Goal: Task Accomplishment & Management: Manage account settings

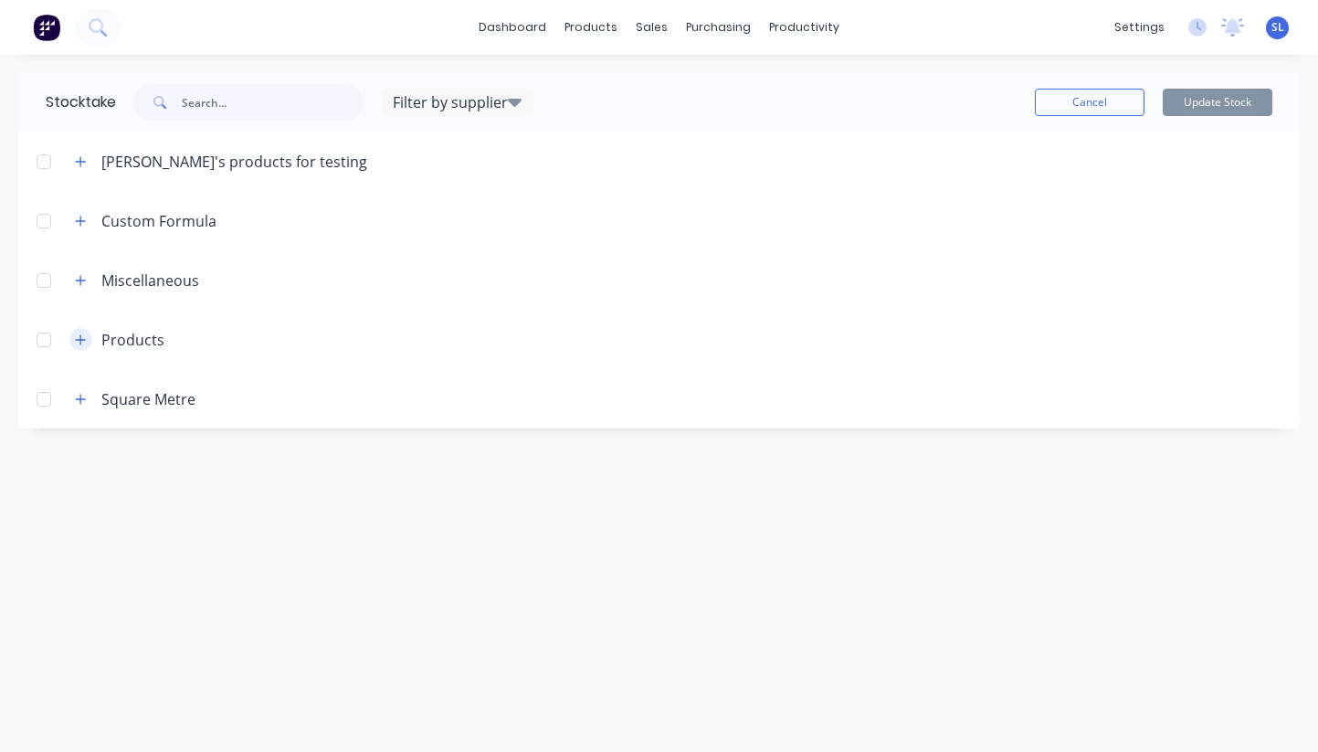
click at [80, 337] on icon "button" at bounding box center [81, 339] width 10 height 10
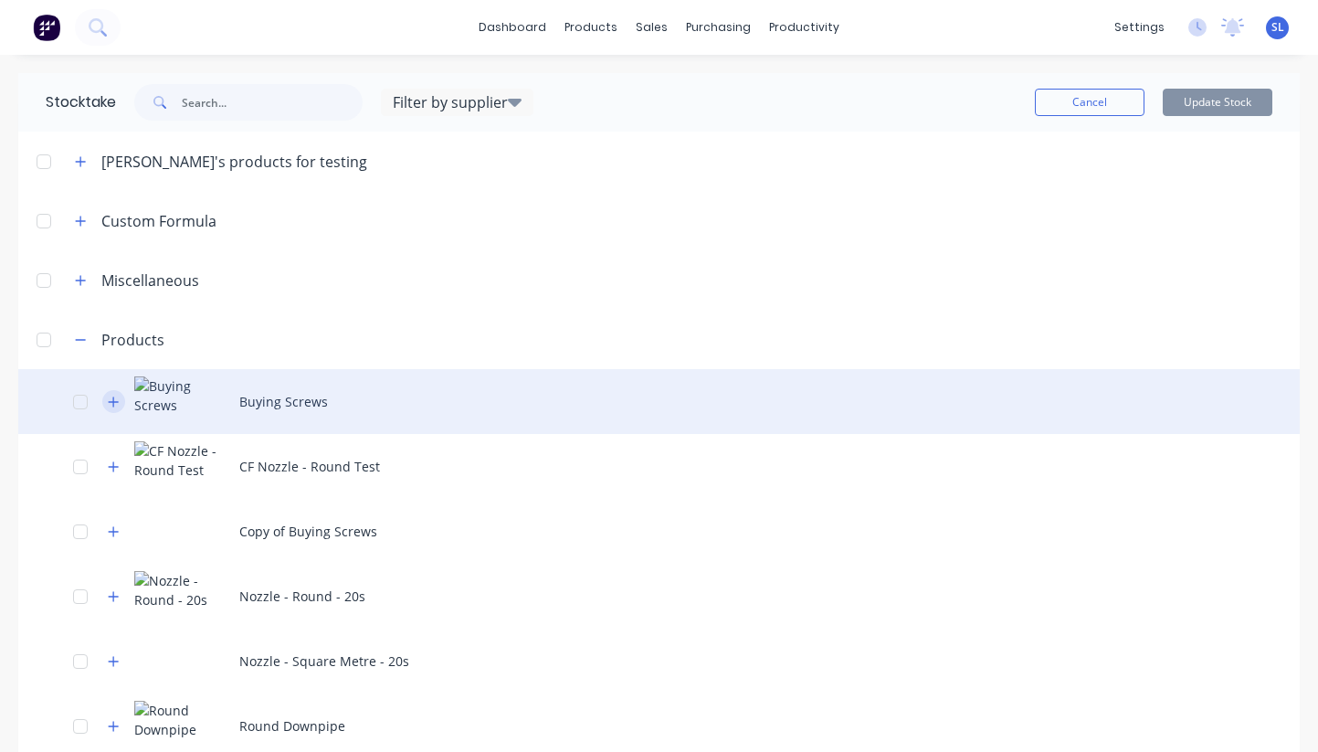
click at [118, 404] on icon "button" at bounding box center [113, 402] width 11 height 13
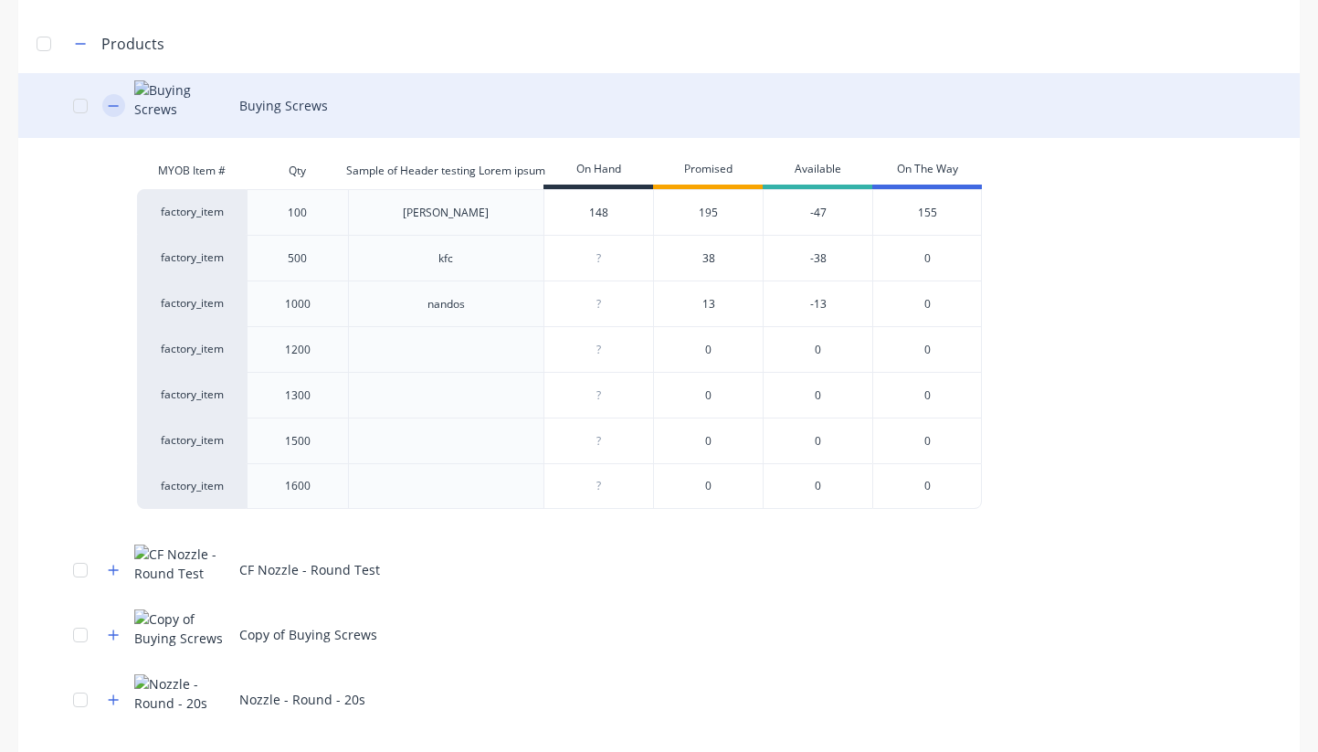
scroll to position [441, 0]
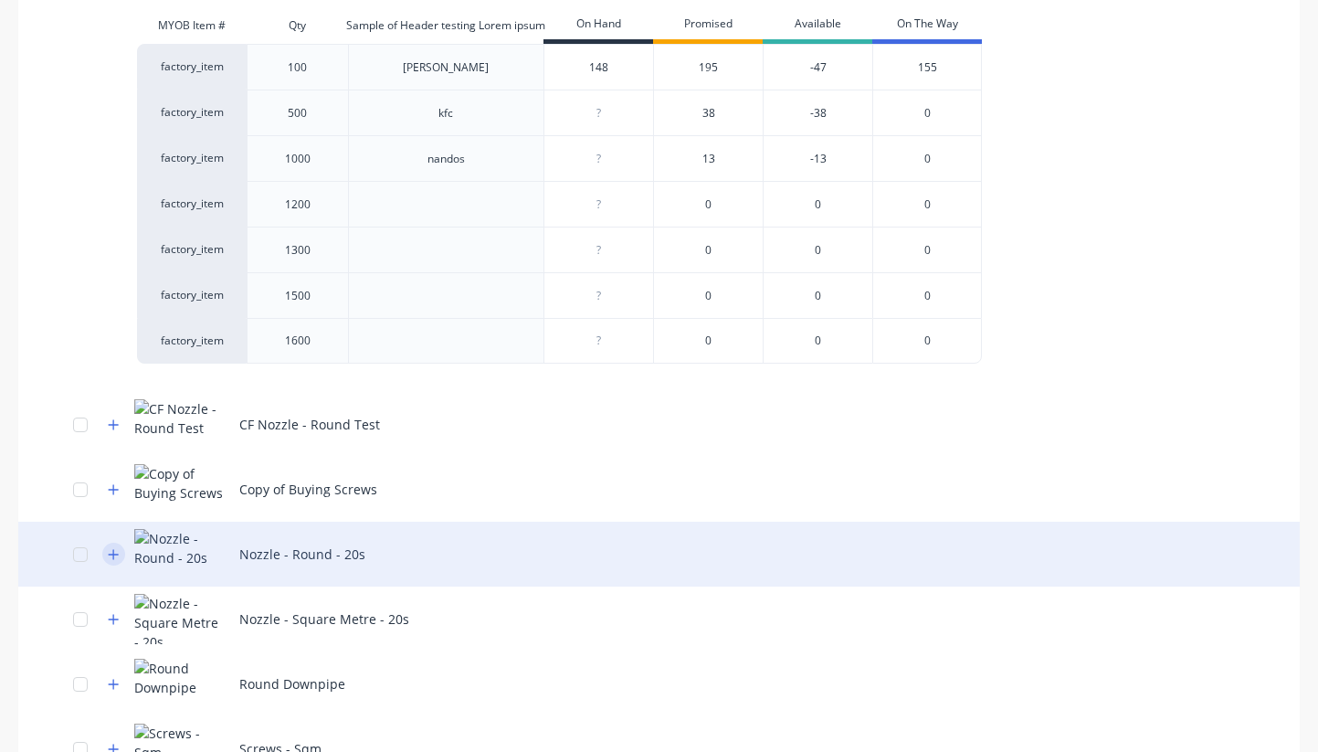
click at [108, 554] on icon "button" at bounding box center [113, 554] width 11 height 13
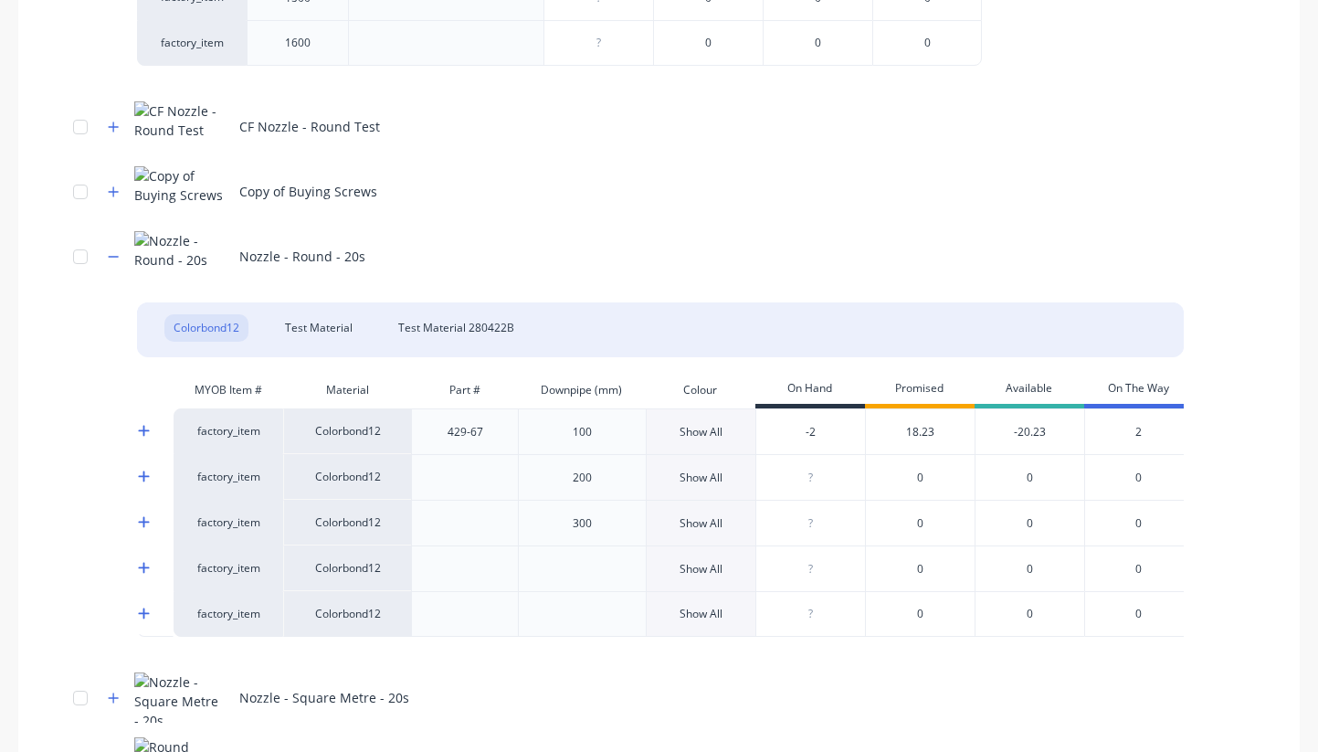
scroll to position [739, 0]
click at [312, 326] on div "Test Material" at bounding box center [319, 327] width 86 height 27
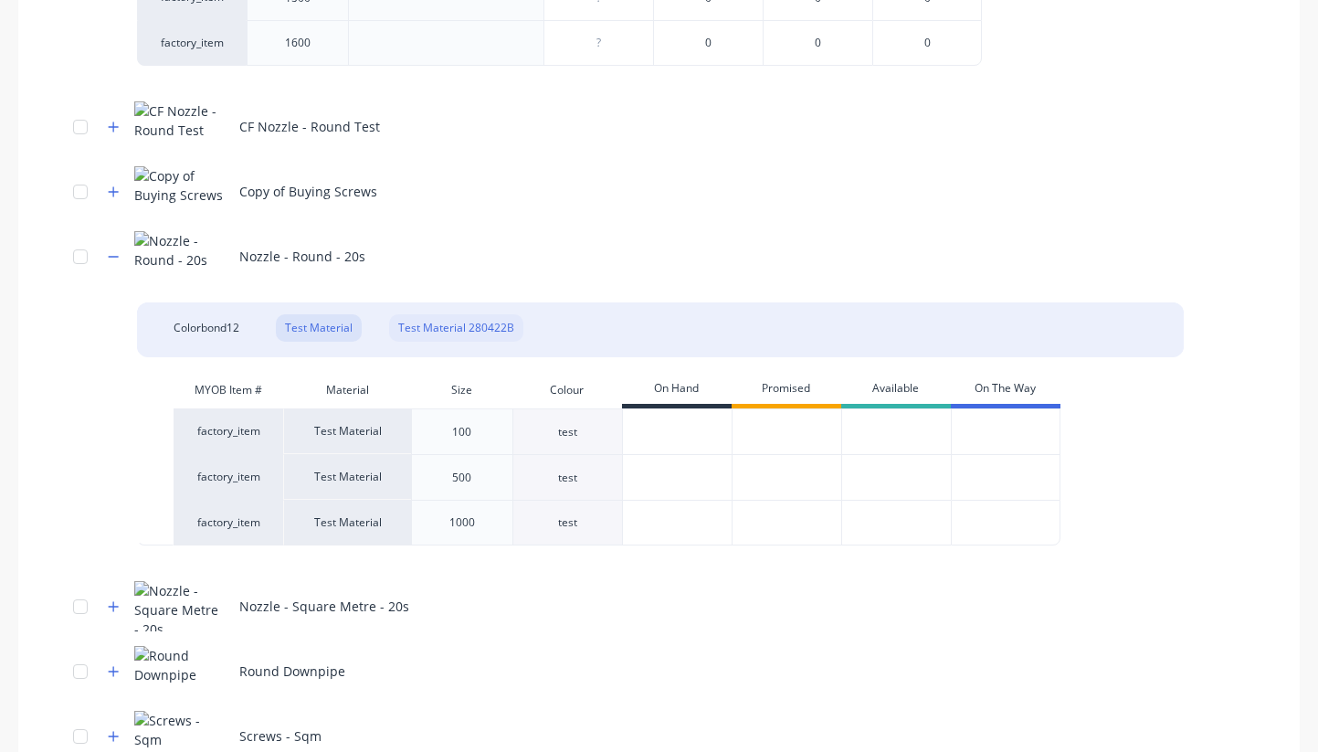
click at [428, 319] on div "Test Material 280422B" at bounding box center [456, 327] width 134 height 27
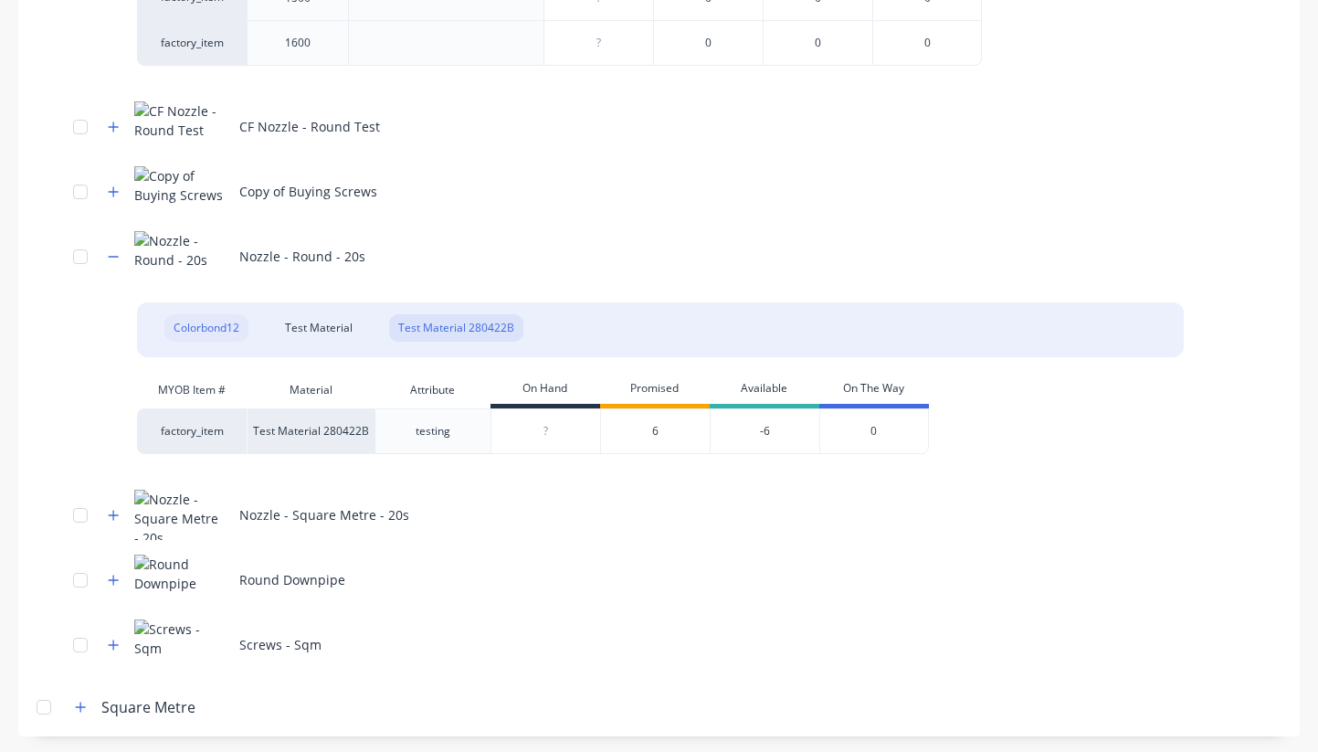
click at [229, 330] on div "Colorbond12" at bounding box center [206, 327] width 84 height 27
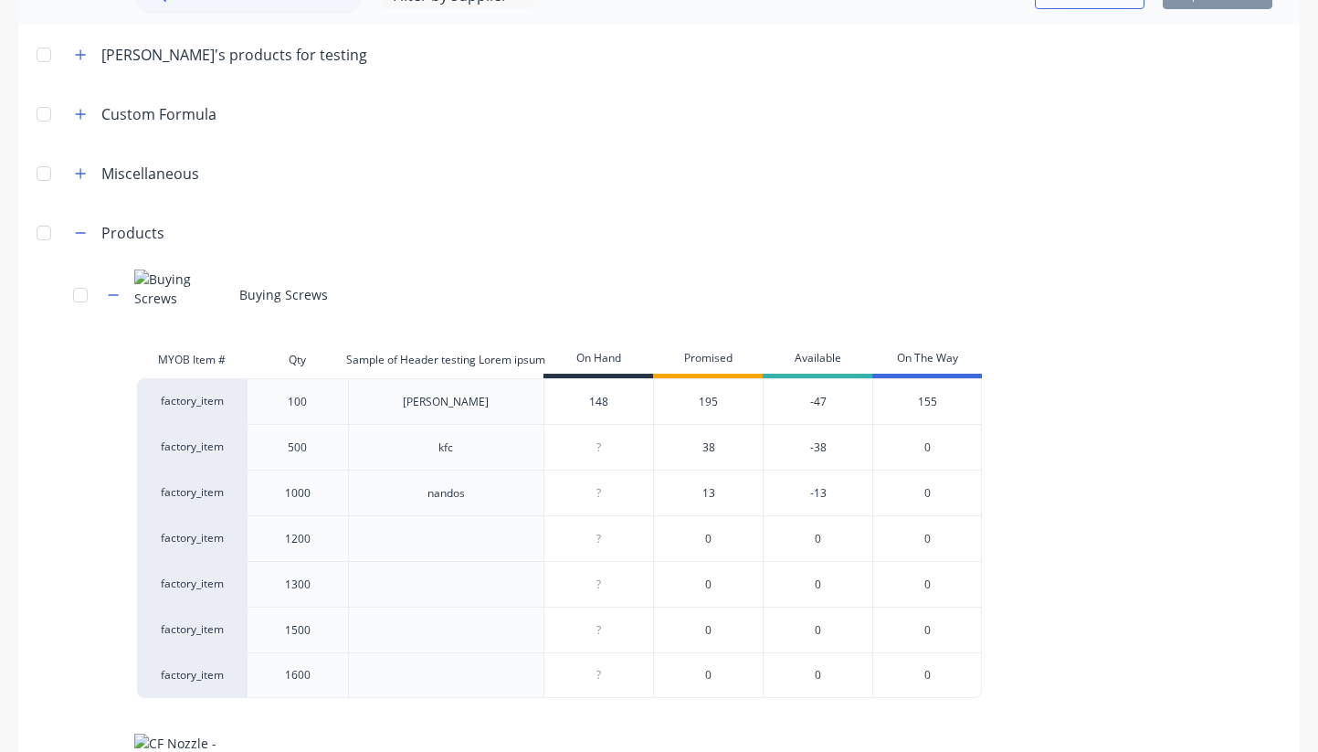
scroll to position [0, 0]
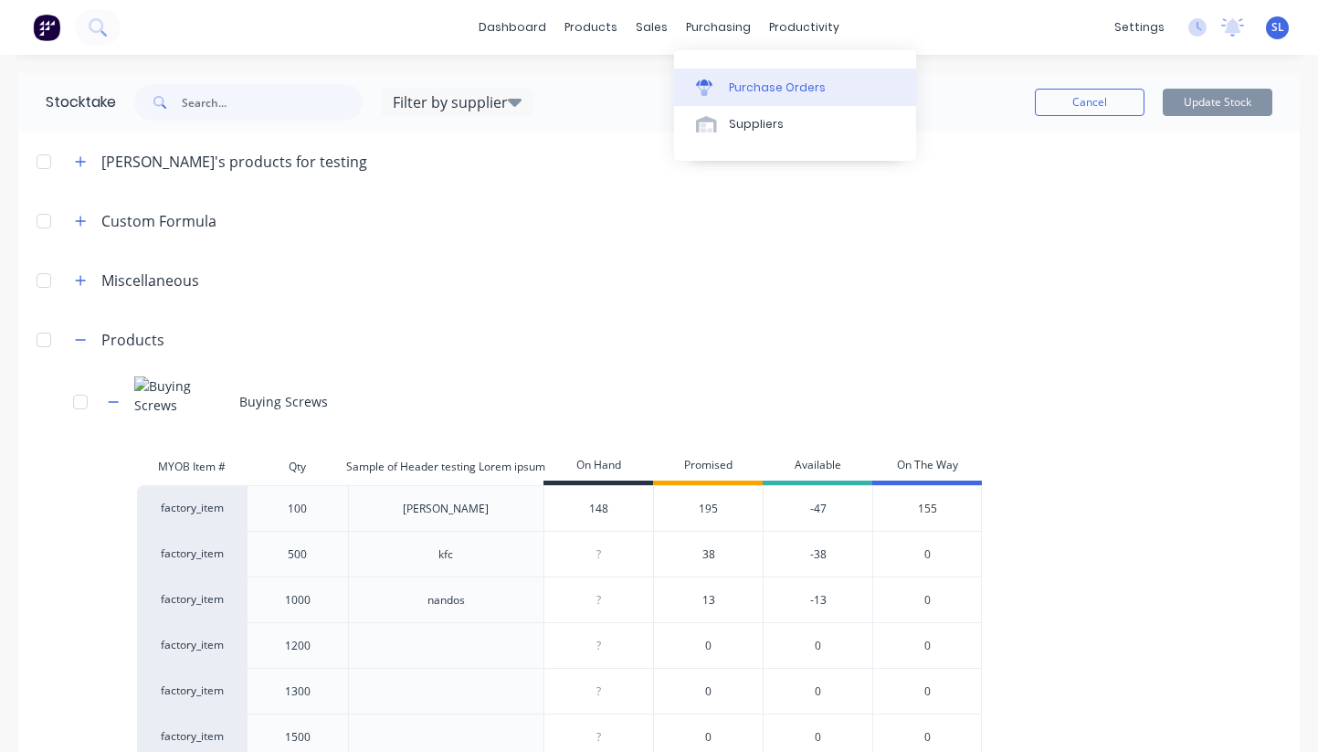
click at [733, 86] on div "Purchase Orders" at bounding box center [777, 87] width 97 height 16
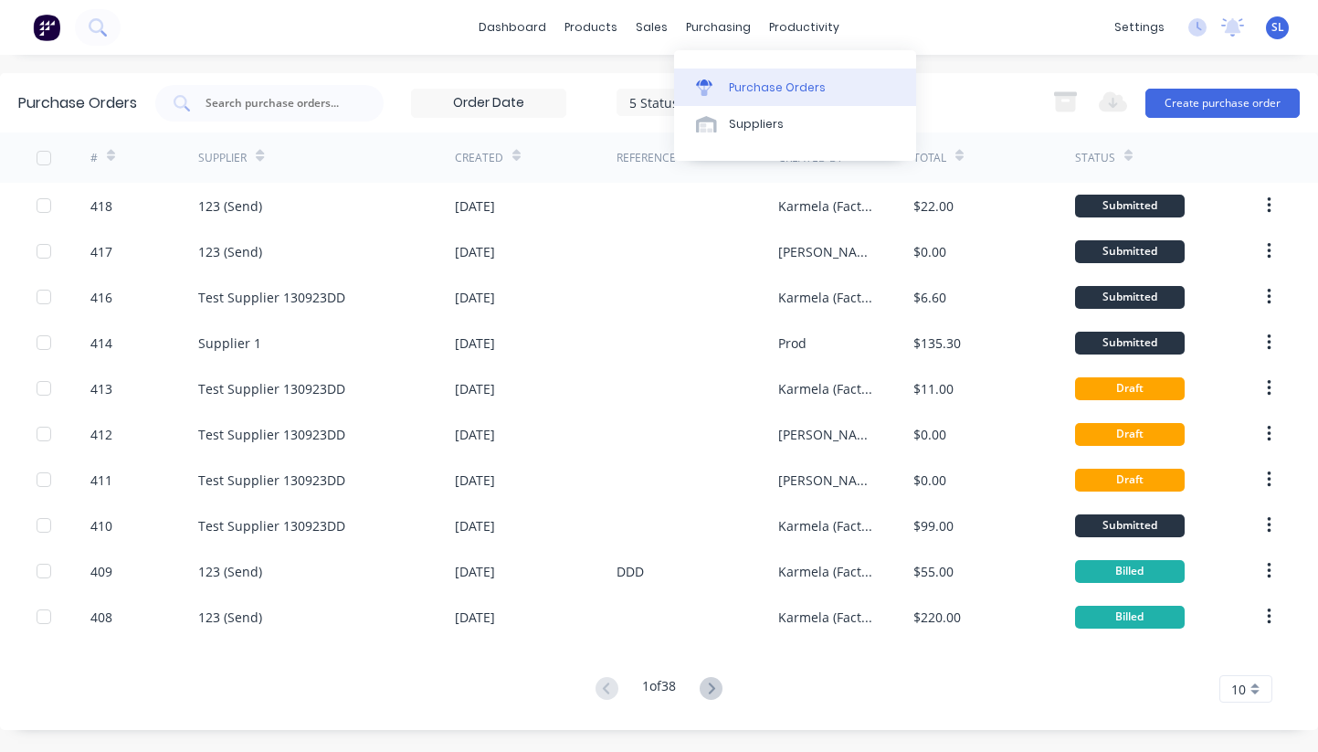
click at [744, 88] on div "Purchase Orders" at bounding box center [777, 87] width 97 height 16
click at [966, 45] on div "dashboard products sales purchasing productivity dashboard products Product Cat…" at bounding box center [659, 27] width 1318 height 55
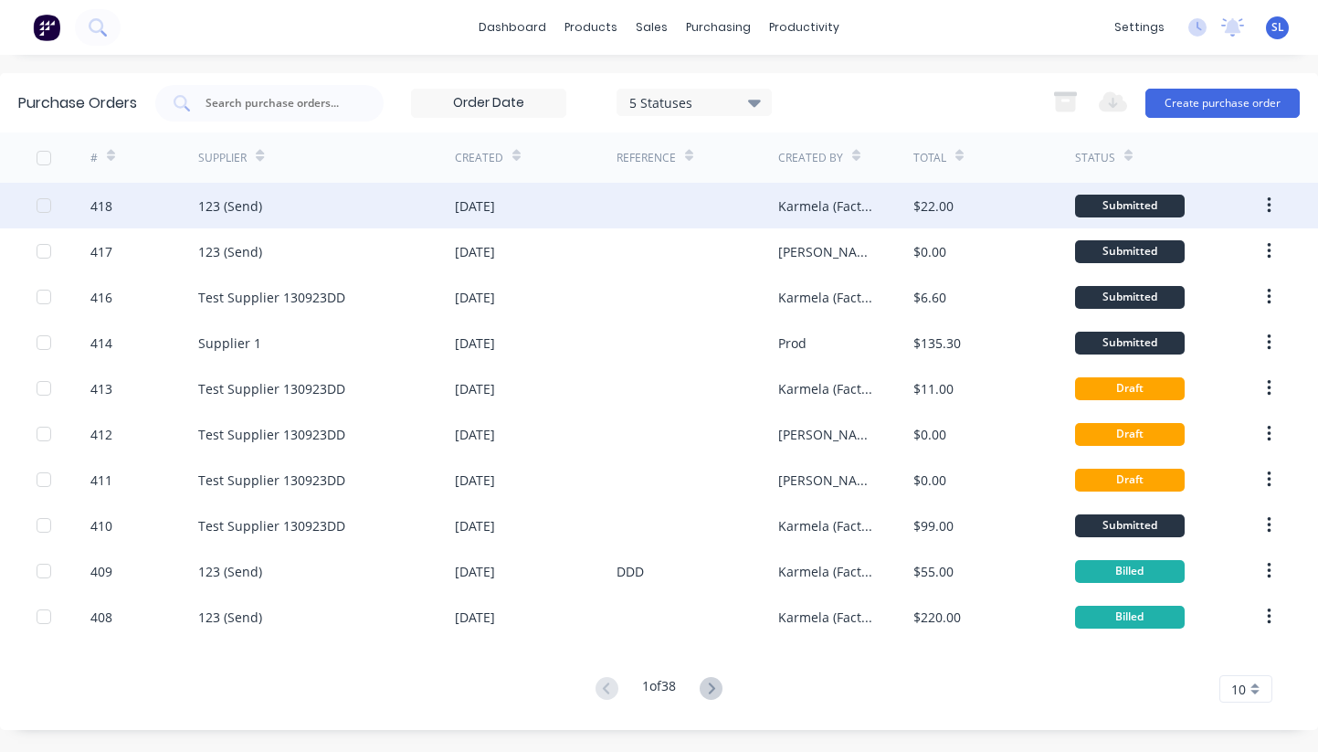
click at [116, 214] on div "418" at bounding box center [144, 206] width 108 height 46
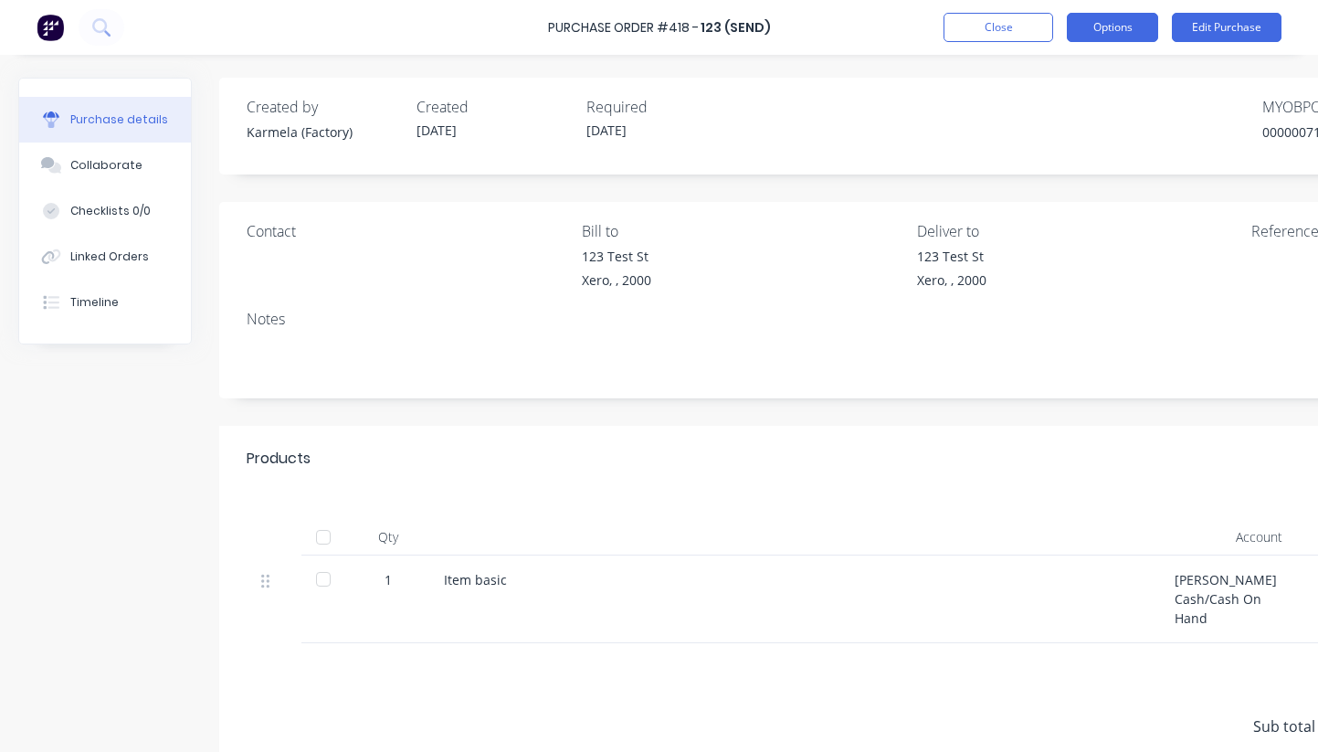
click at [1140, 25] on button "Options" at bounding box center [1112, 27] width 91 height 29
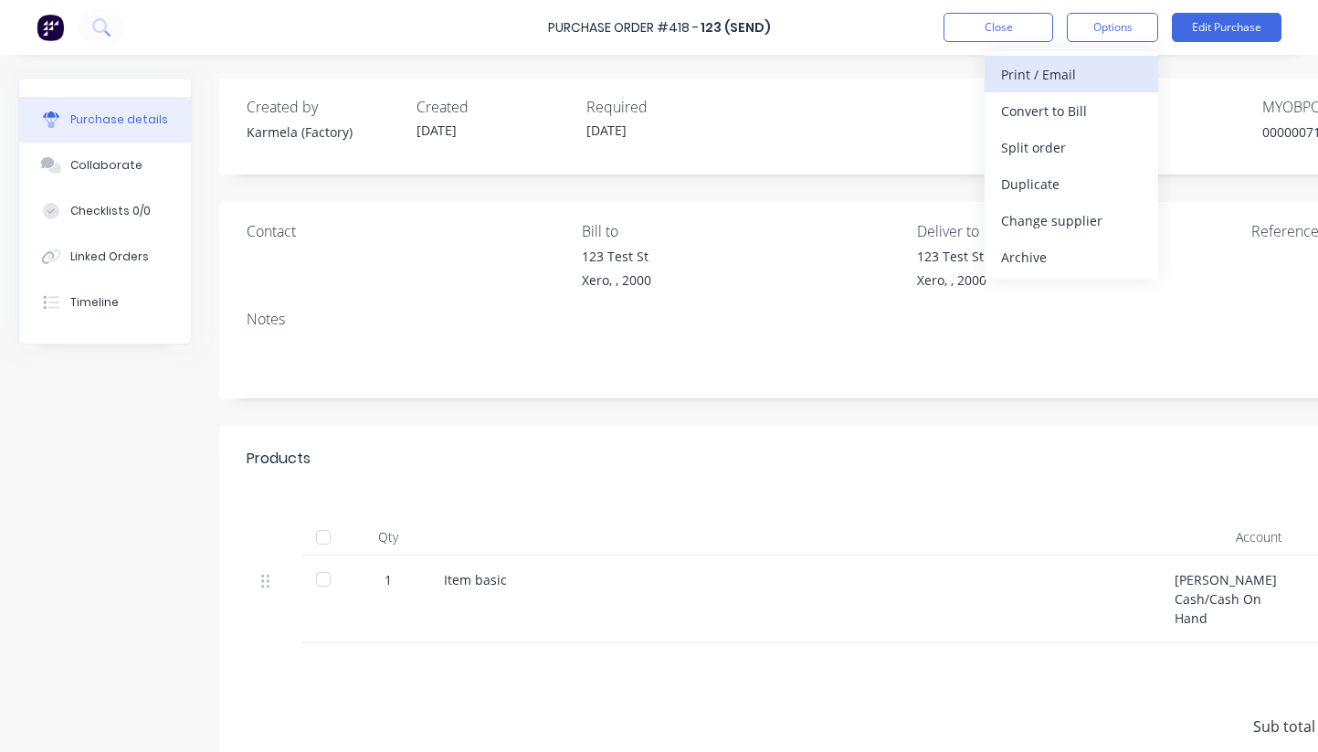
click at [1094, 80] on div "Print / Email" at bounding box center [1071, 74] width 141 height 26
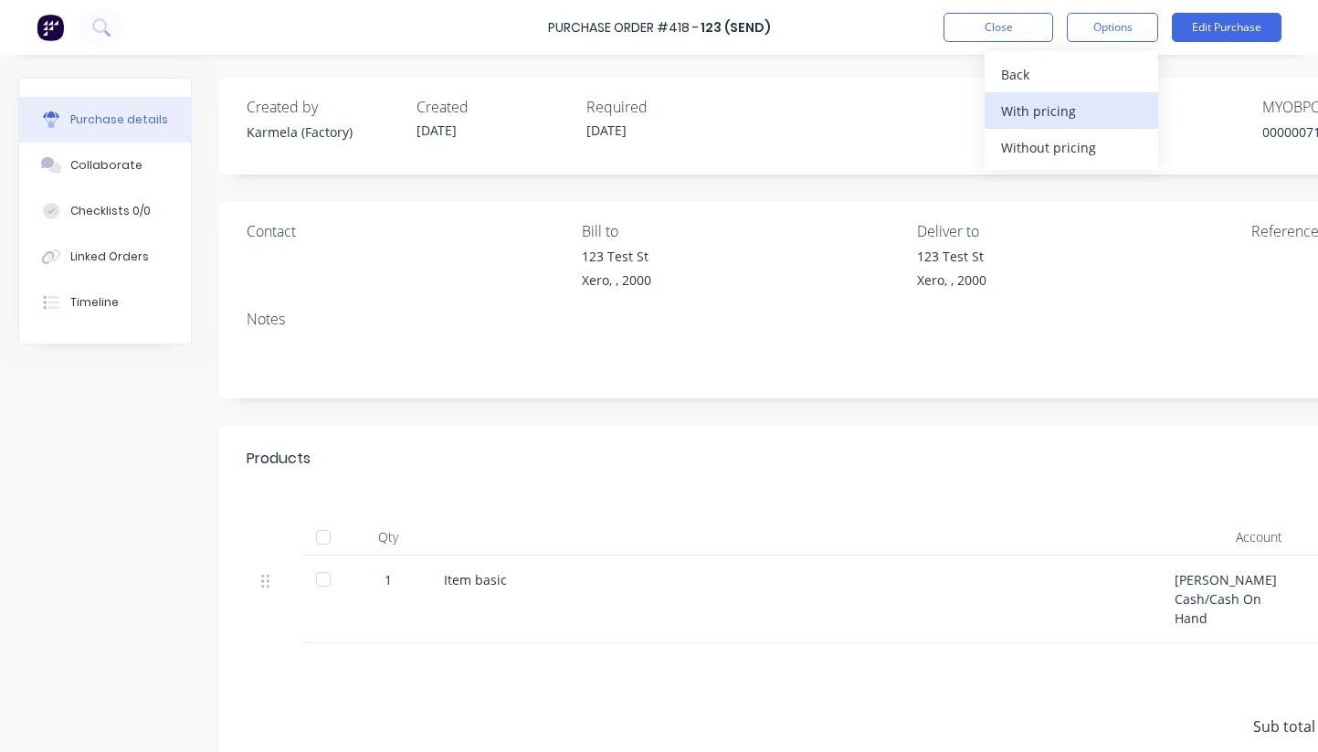
click at [1068, 112] on div "With pricing" at bounding box center [1071, 111] width 141 height 26
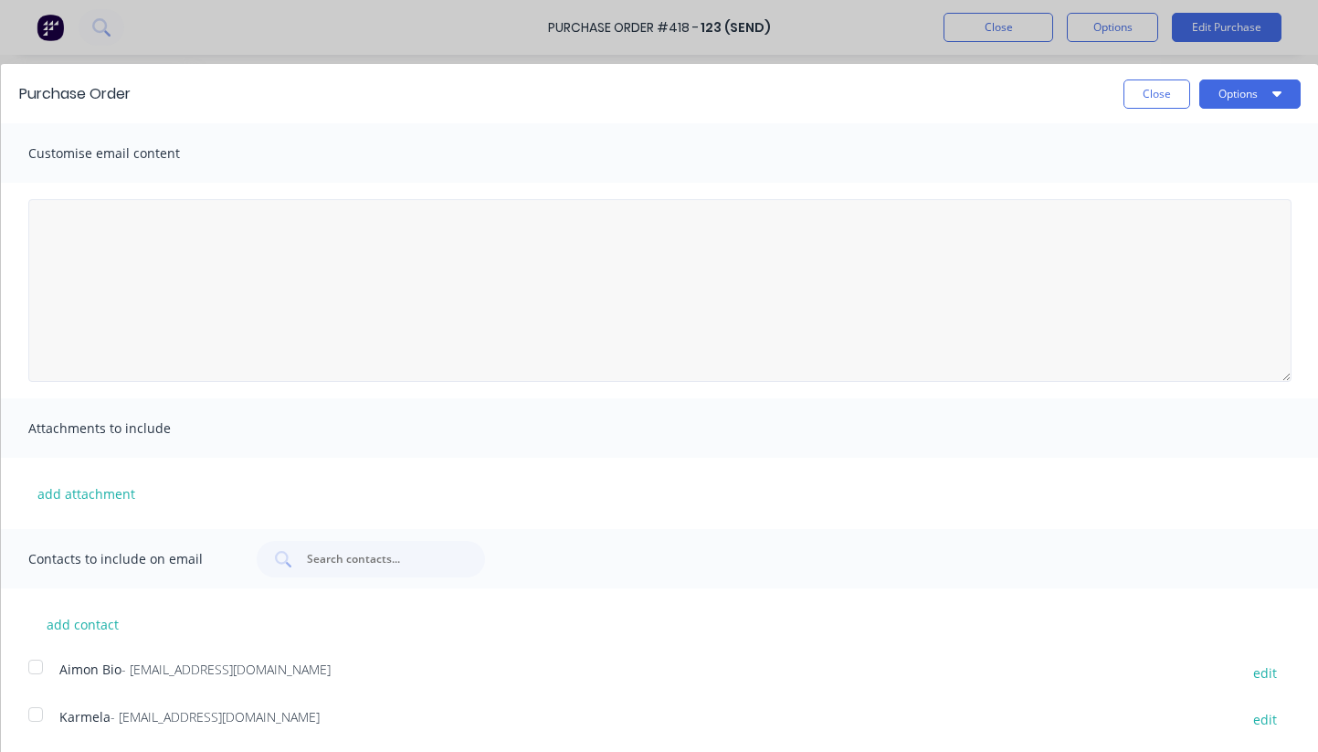
scroll to position [240, 0]
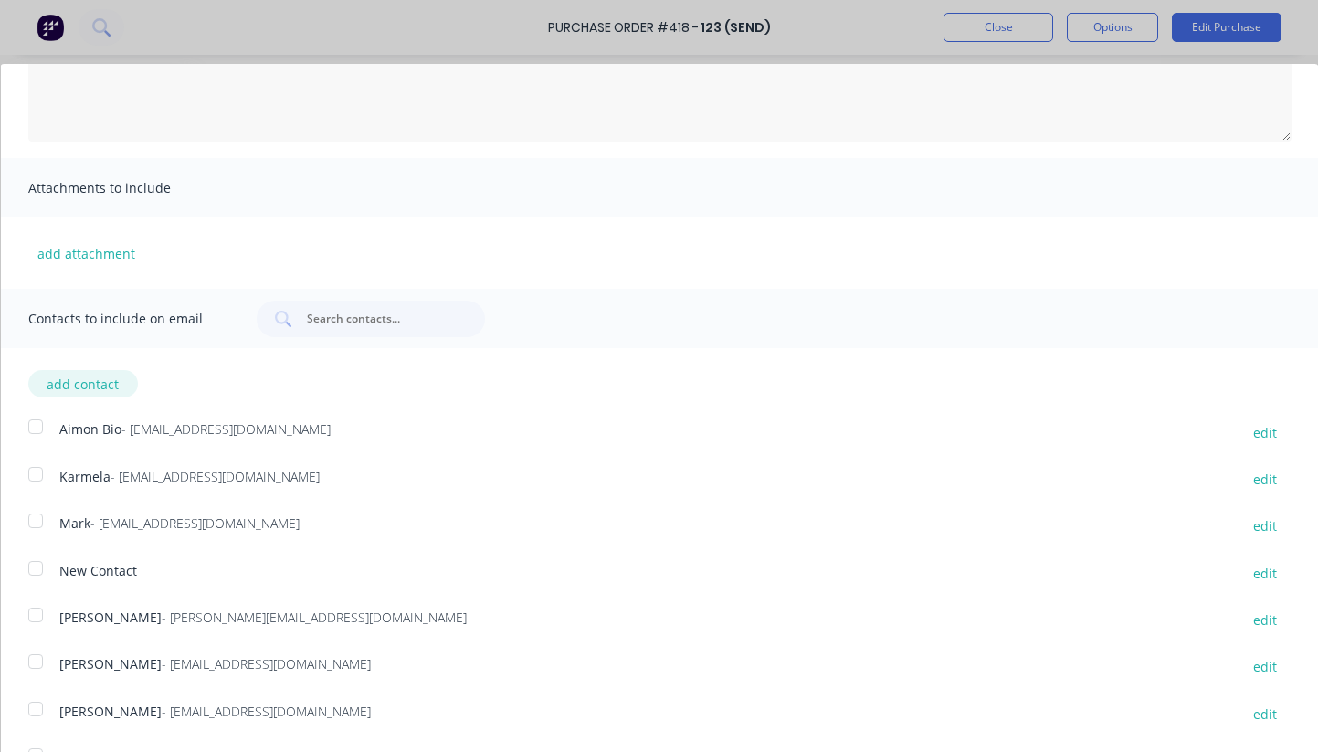
click at [98, 380] on button "add contact" at bounding box center [82, 383] width 110 height 27
select select "AU"
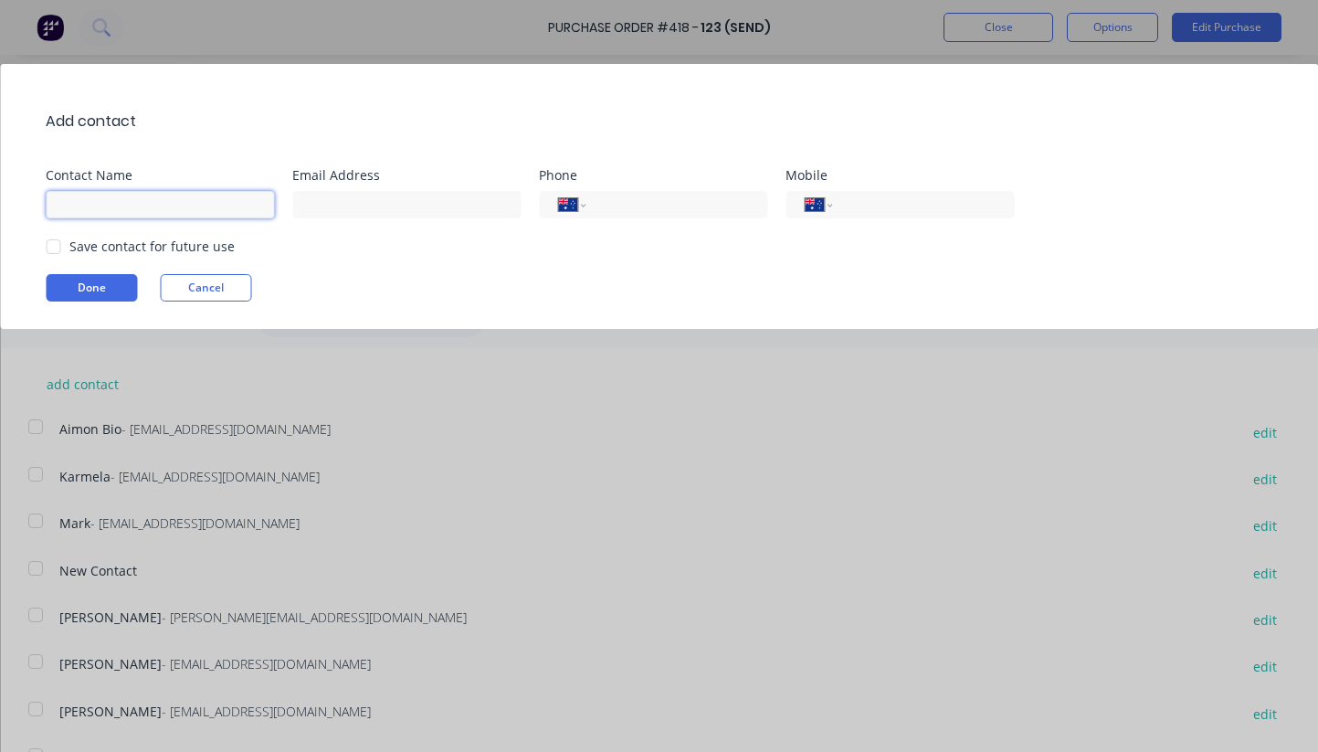
click at [226, 209] on input at bounding box center [160, 204] width 228 height 27
type input "Test Syd"
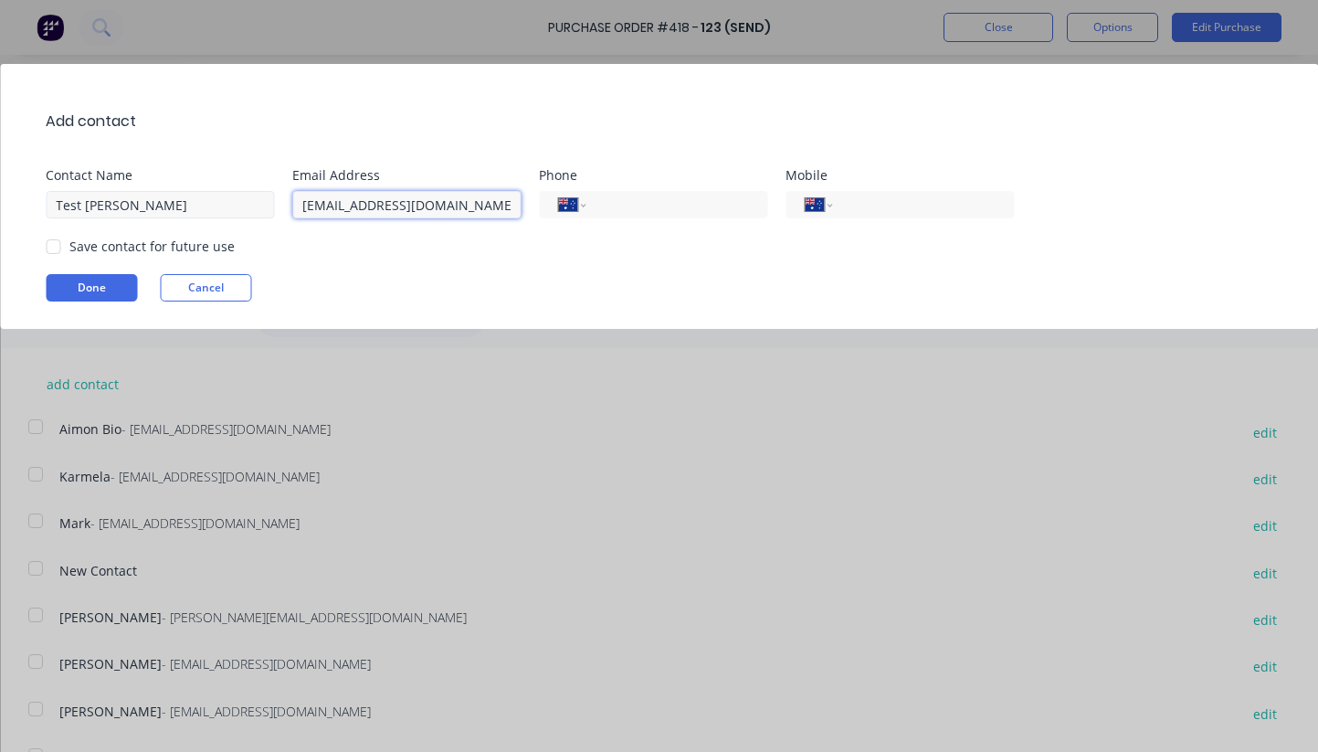
type input "test@factory.app"
type input "[PHONE_NUMBER]"
click at [866, 207] on input "tel" at bounding box center [920, 205] width 149 height 21
paste input "[PHONE_NUMBER]"
type input "[PHONE_NUMBER]"
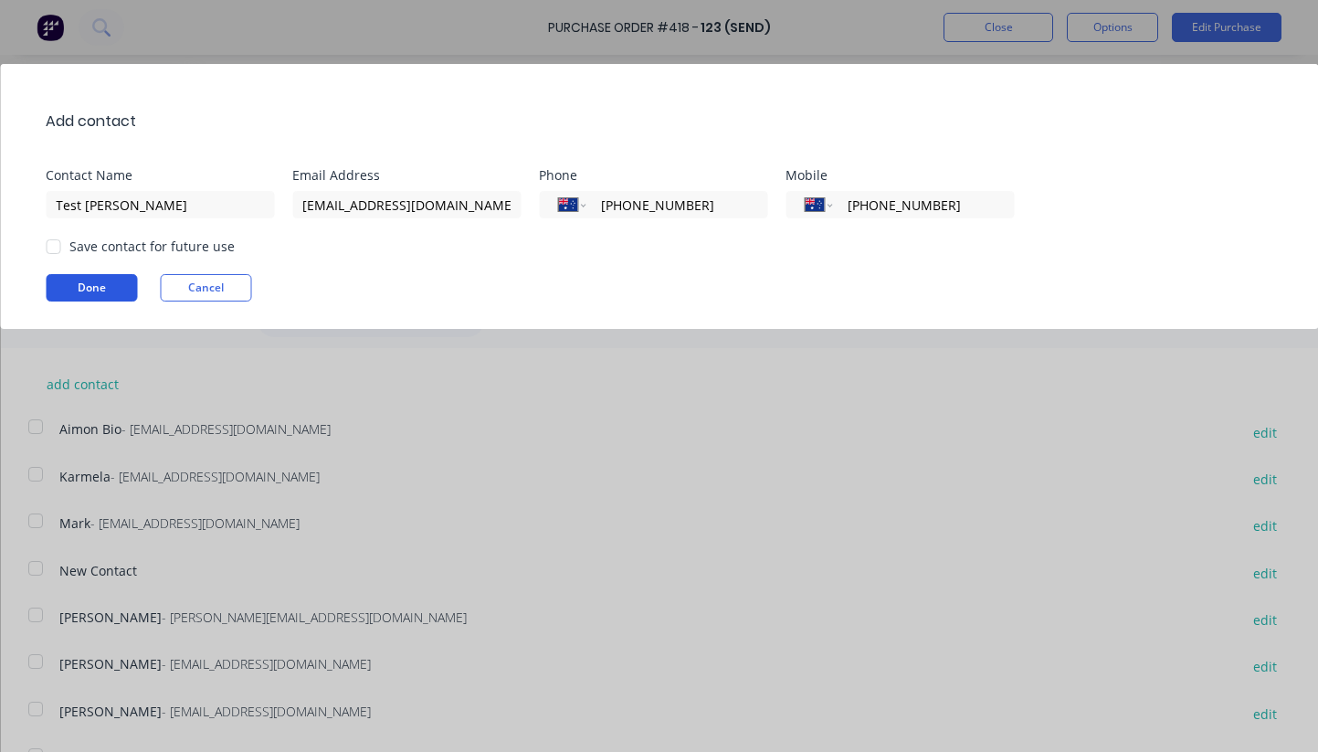
click at [117, 286] on button "Done" at bounding box center [91, 287] width 91 height 27
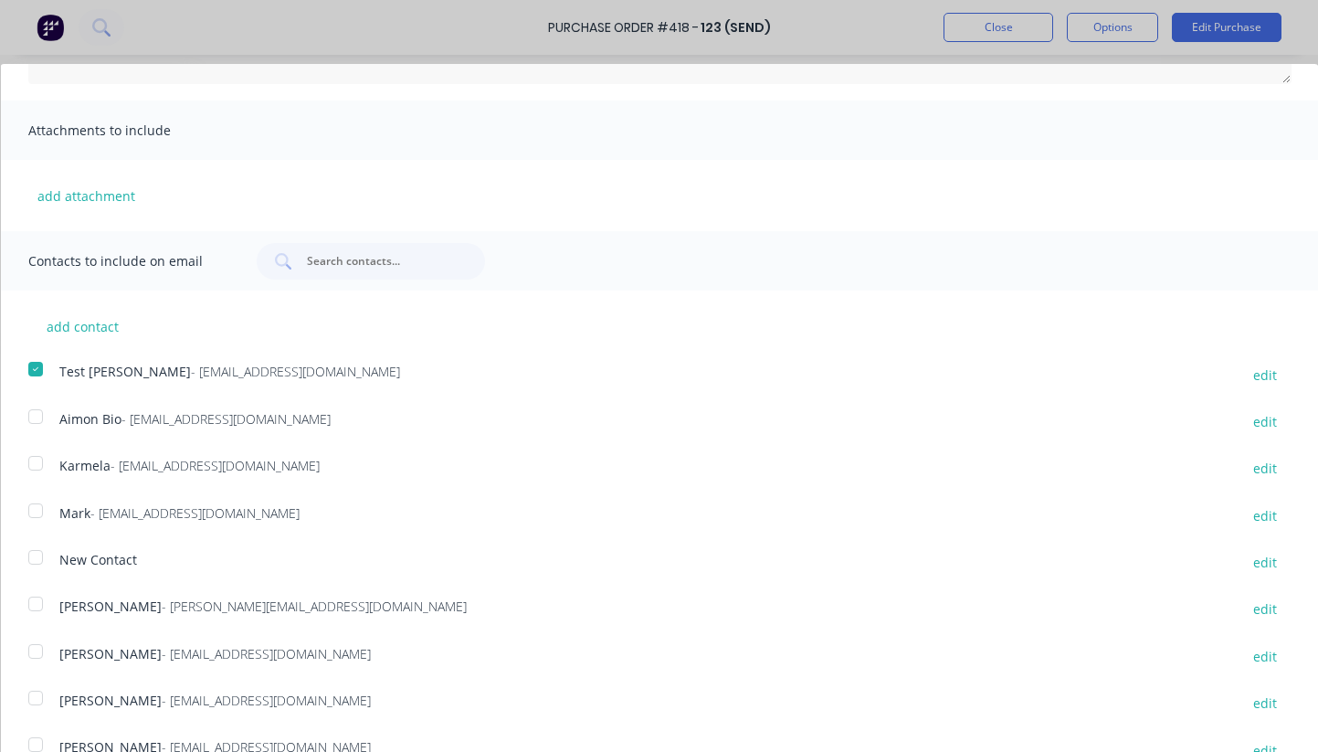
scroll to position [290, 0]
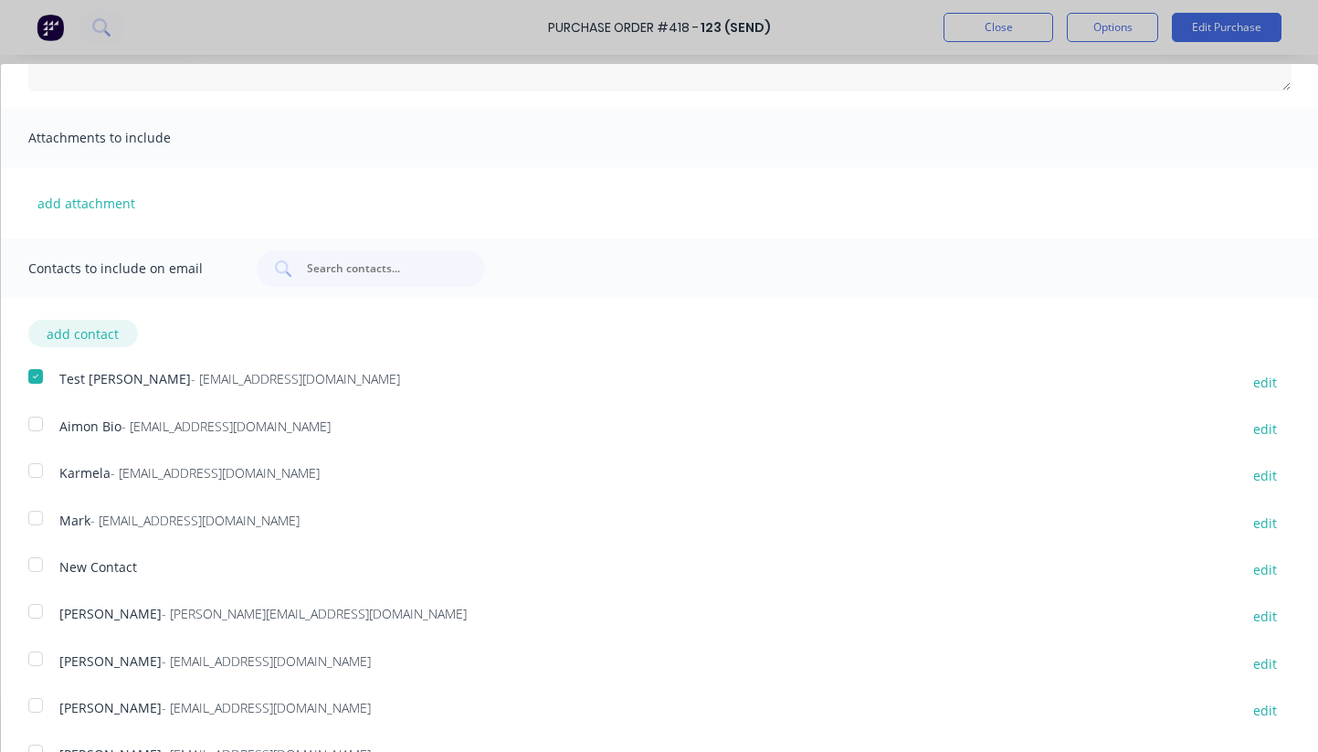
click at [97, 341] on button "add contact" at bounding box center [82, 333] width 110 height 27
select select "AU"
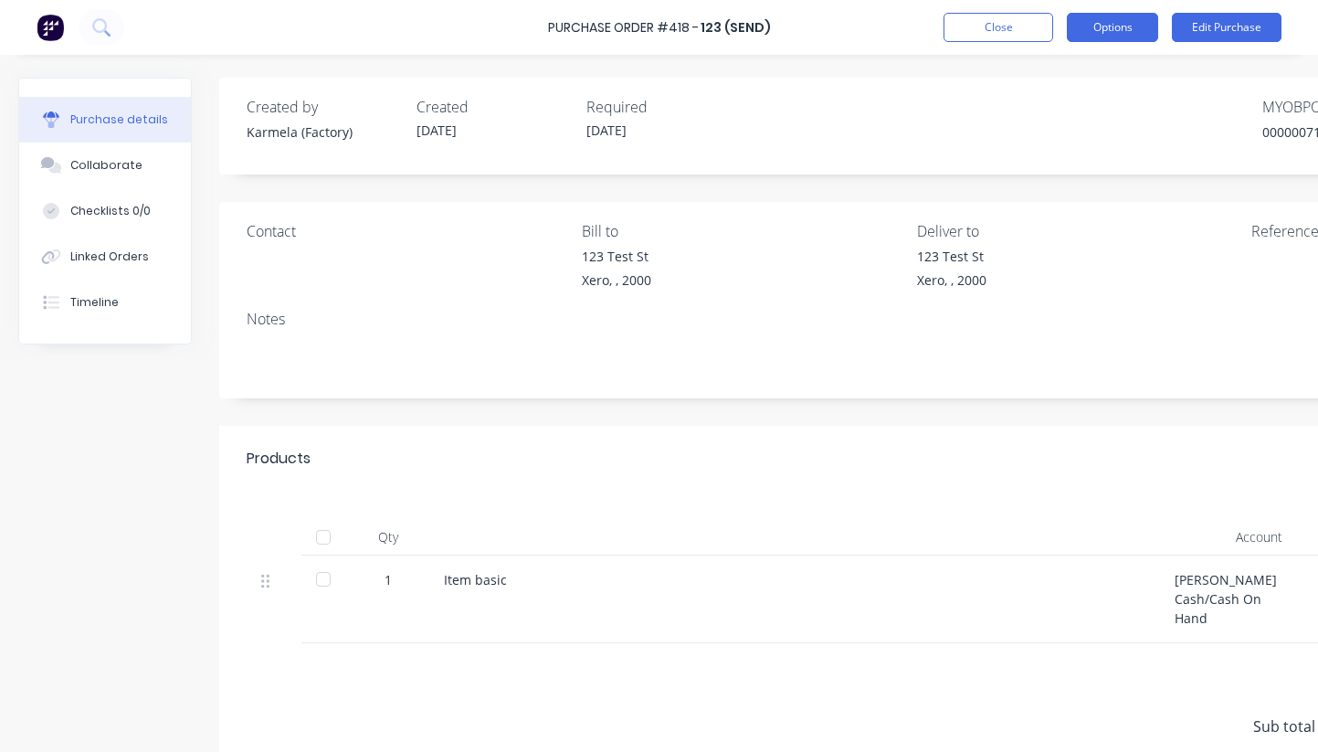
click at [1121, 33] on button "Options" at bounding box center [1112, 27] width 91 height 29
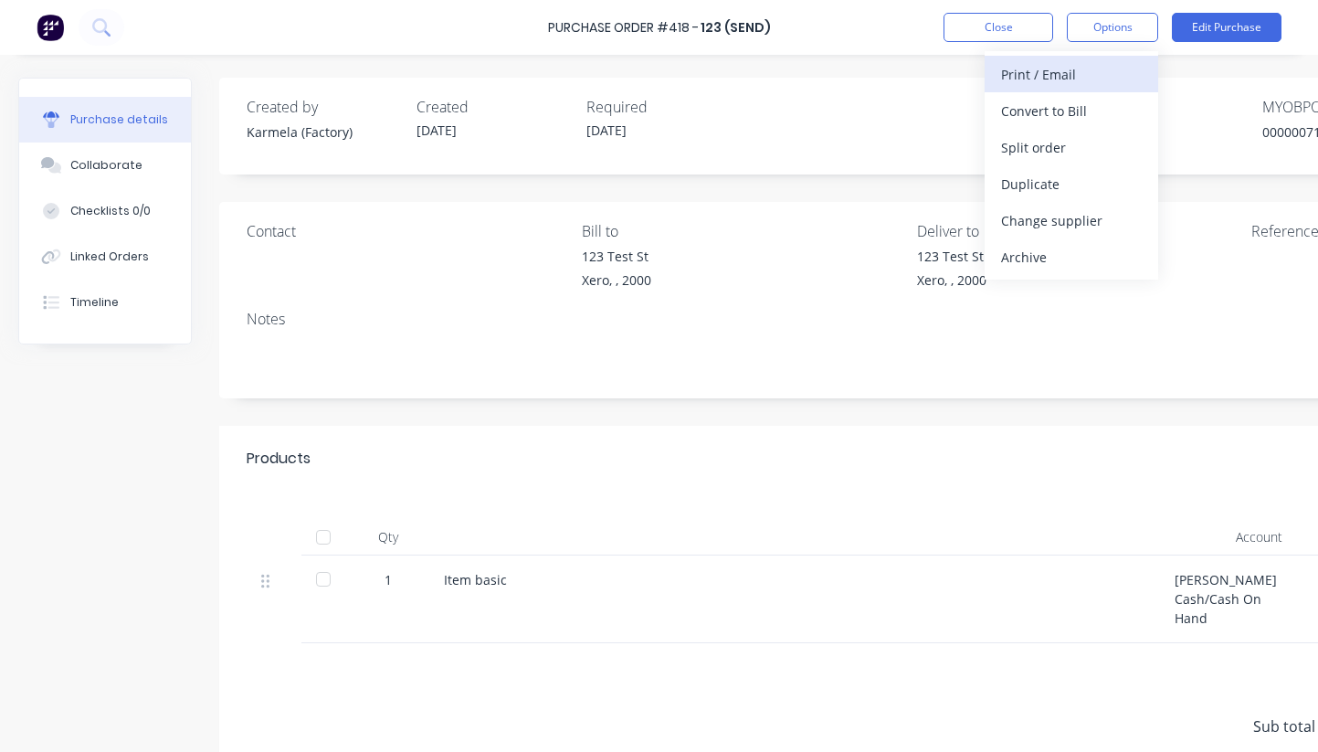
click at [1047, 80] on div "Print / Email" at bounding box center [1071, 74] width 141 height 26
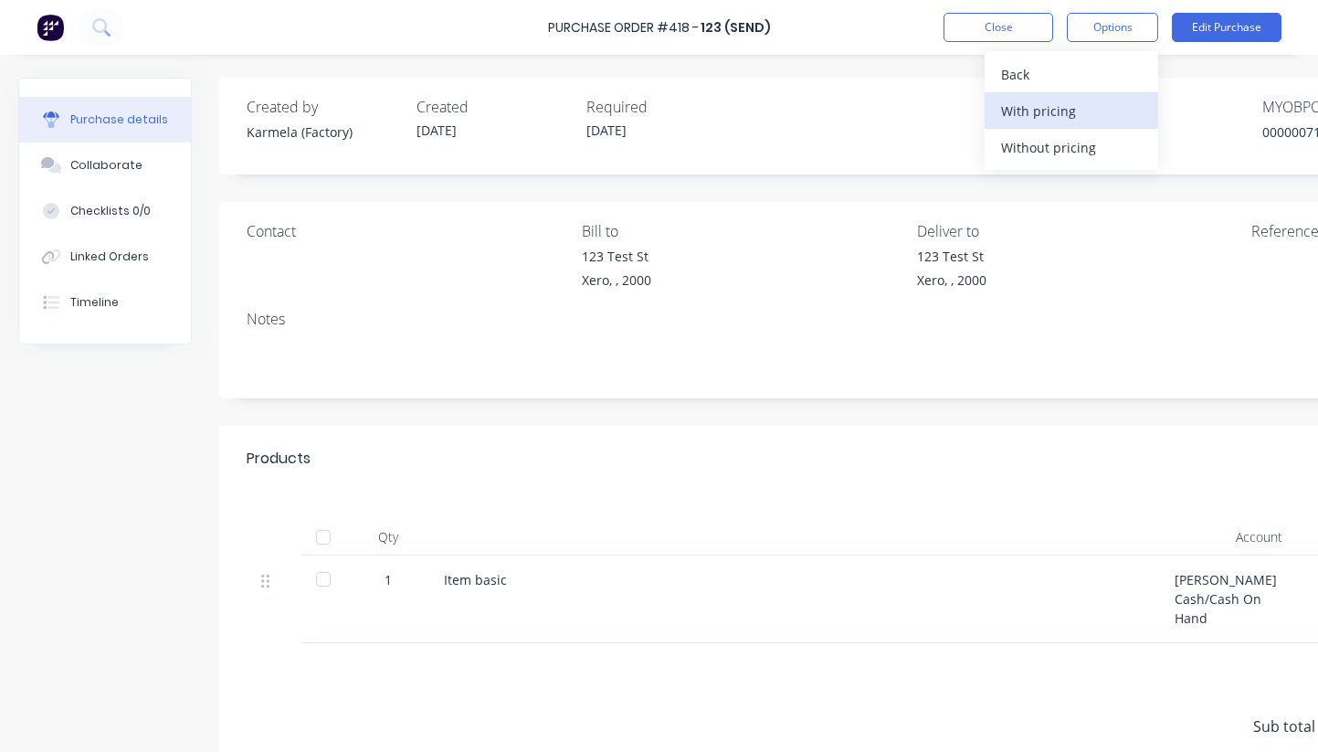
click at [1021, 105] on div "With pricing" at bounding box center [1071, 111] width 141 height 26
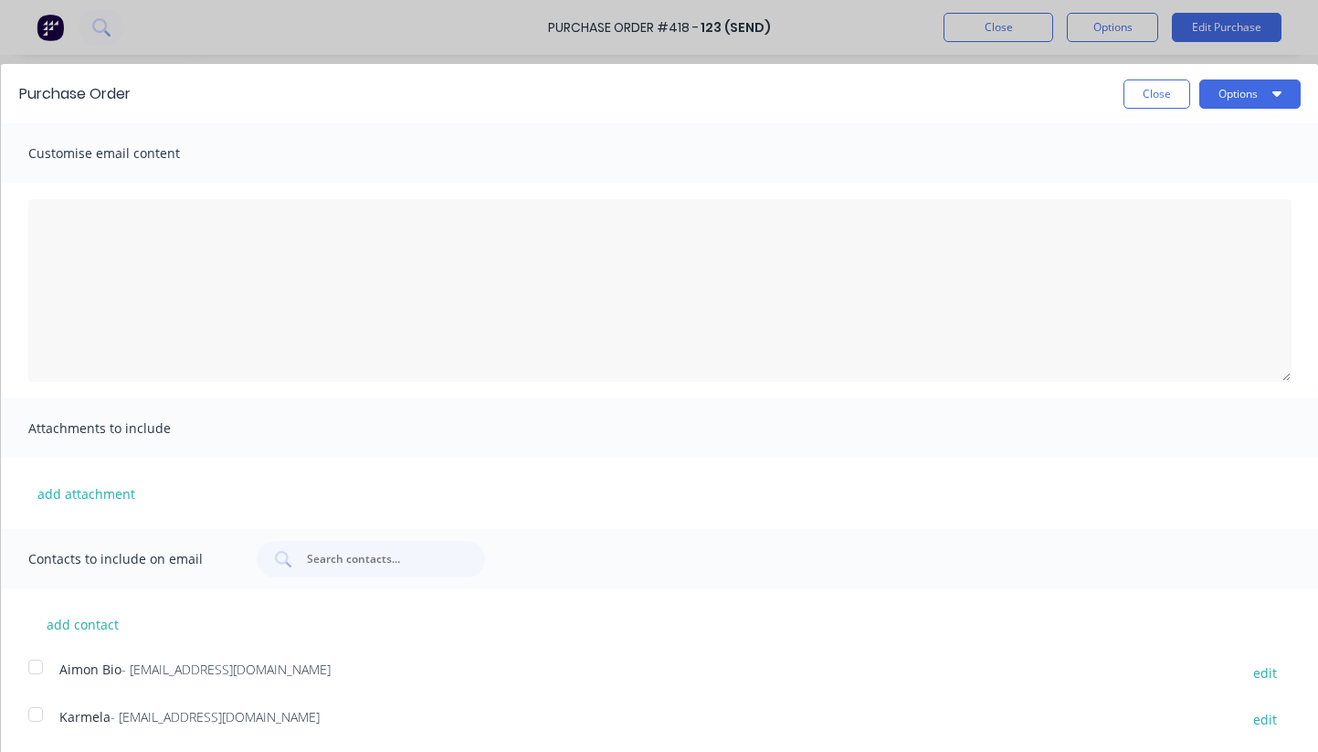
scroll to position [240, 0]
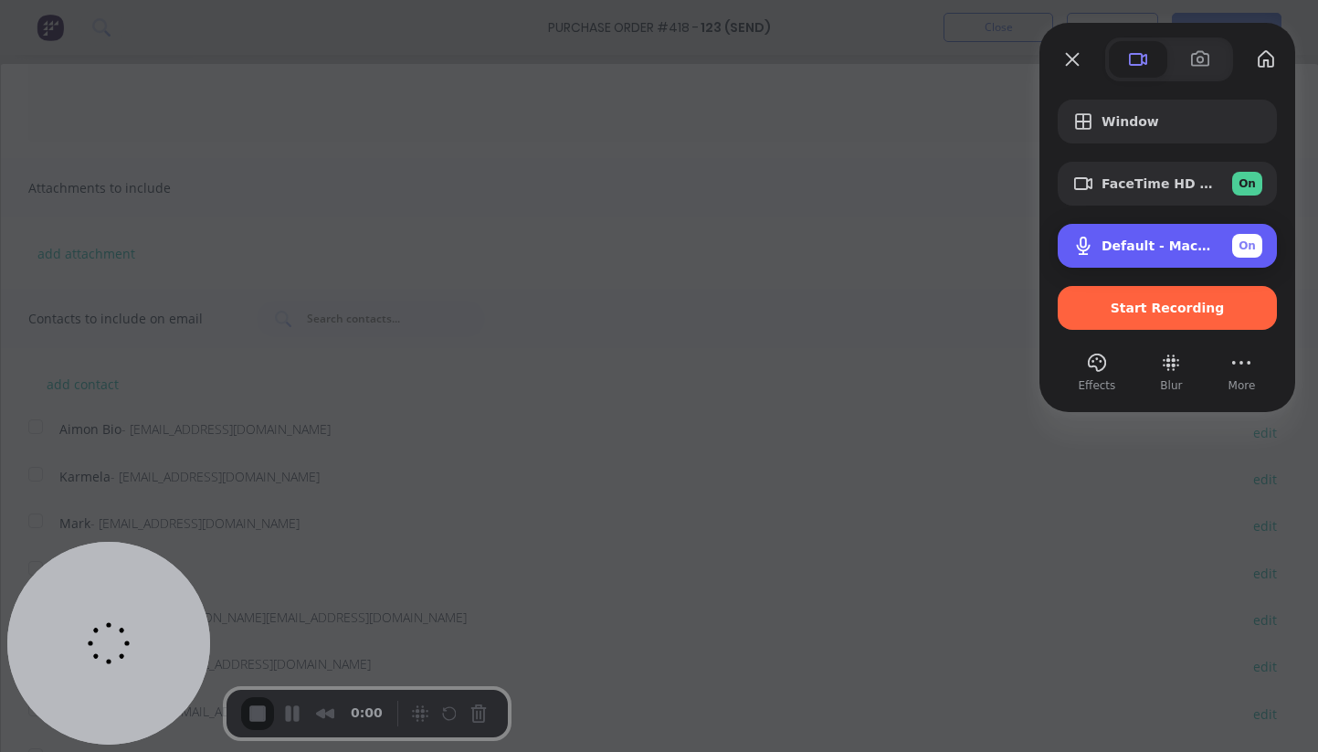
click at [1122, 248] on span "Default - MacBook Pro Microphone (Built-in)" at bounding box center [1160, 245] width 116 height 15
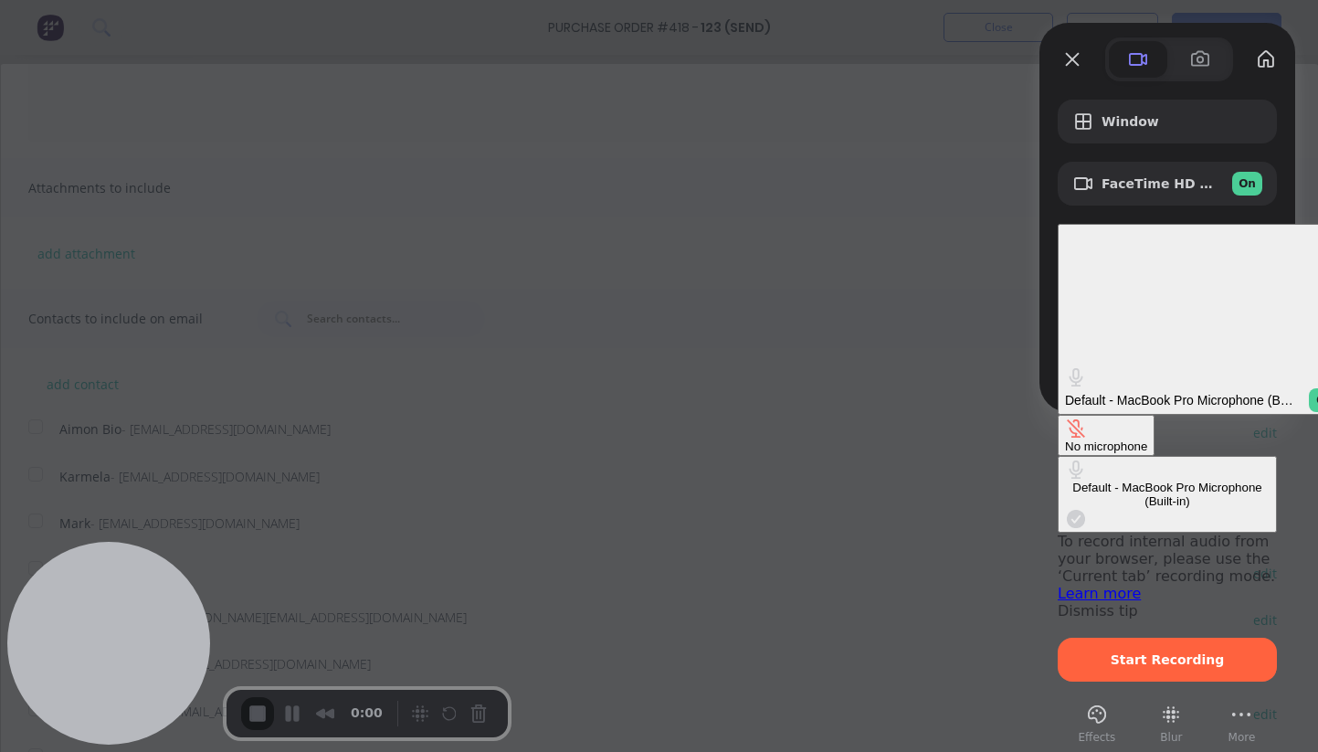
click at [1058, 415] on button "No microphone" at bounding box center [1106, 435] width 97 height 41
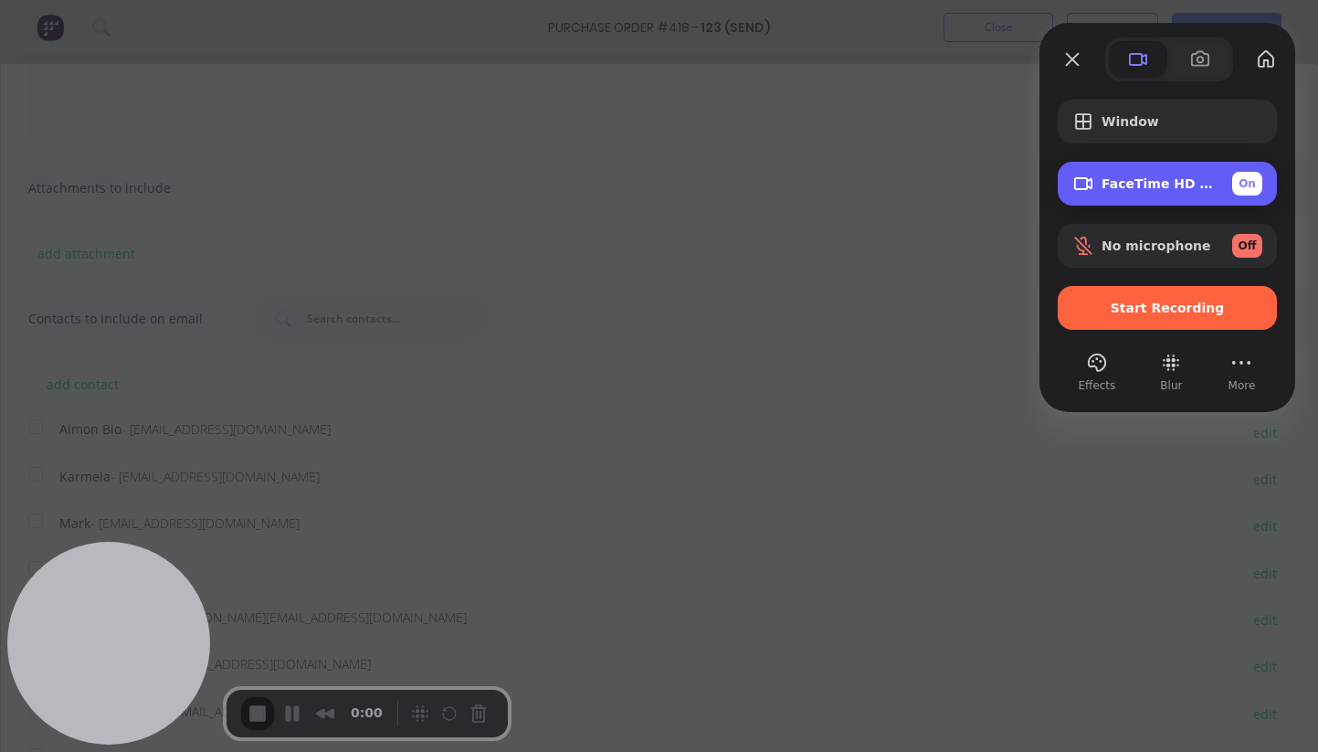
click at [1136, 188] on span "FaceTime HD Camera (D288:[DATE])" at bounding box center [1160, 183] width 116 height 15
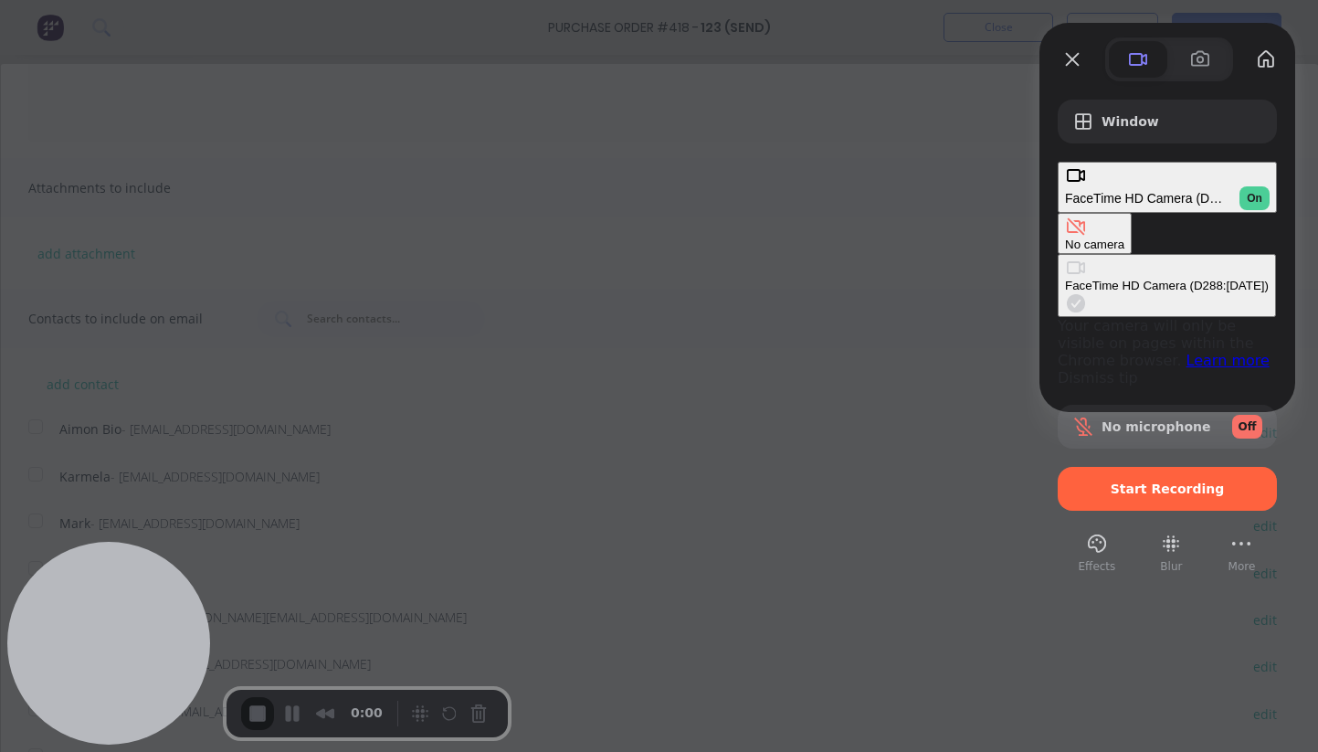
click at [1058, 213] on button "No camera" at bounding box center [1095, 233] width 74 height 41
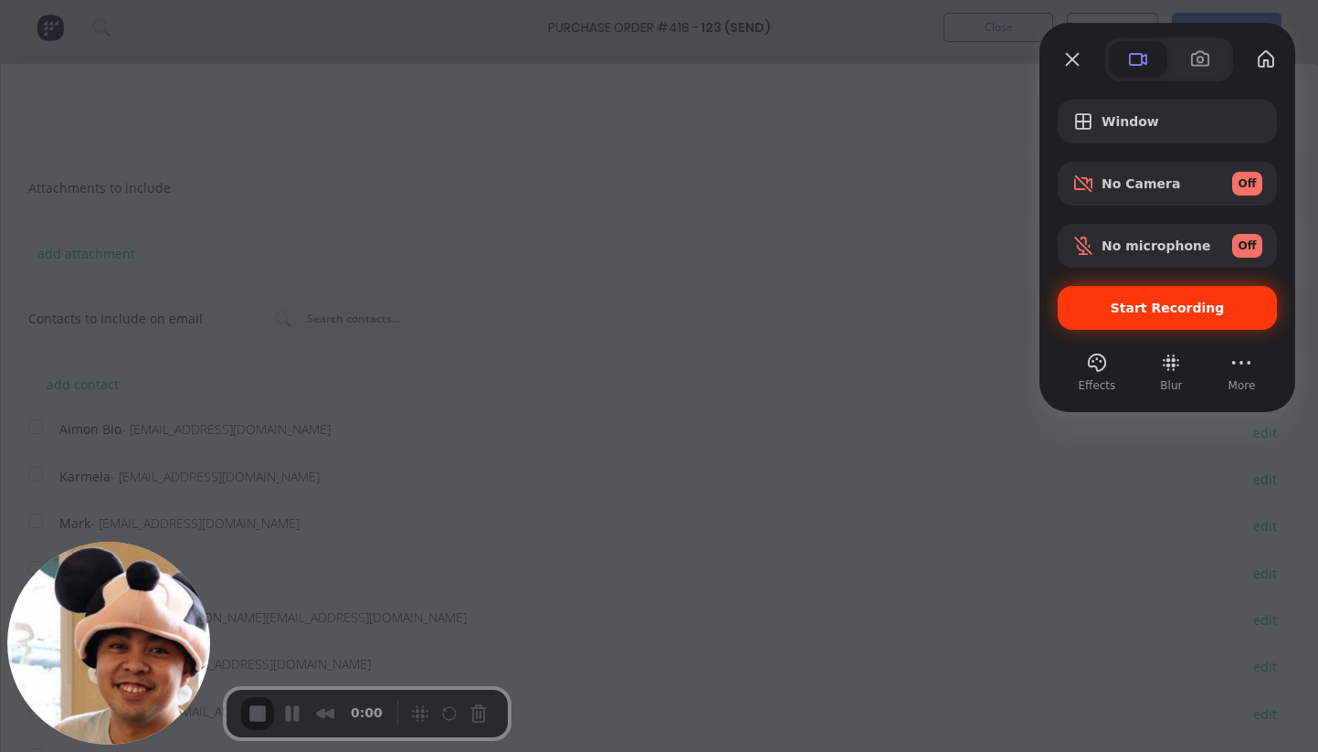
click at [1130, 319] on div "Start Recording" at bounding box center [1167, 308] width 219 height 44
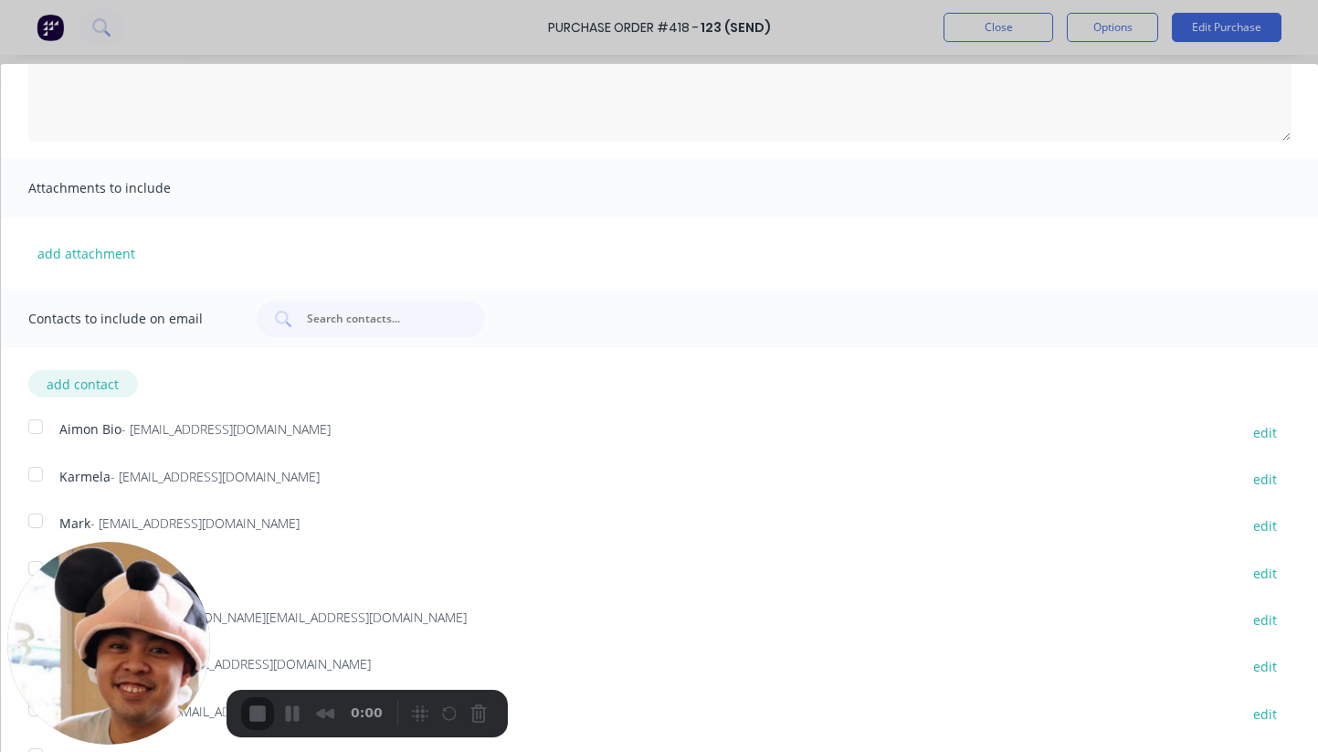
click at [92, 389] on button "add contact" at bounding box center [82, 383] width 110 height 27
select select "AU"
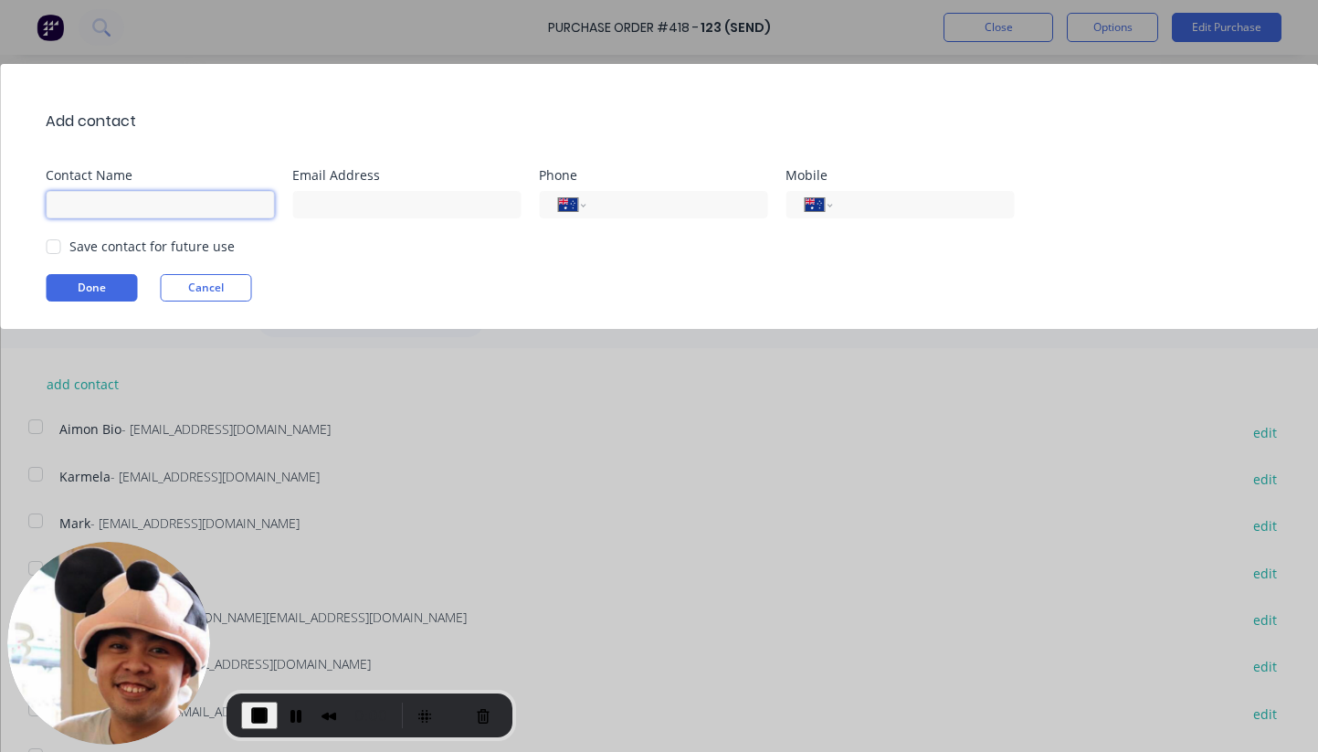
click at [185, 202] on input at bounding box center [160, 204] width 228 height 27
type input "Testing [PERSON_NAME]"
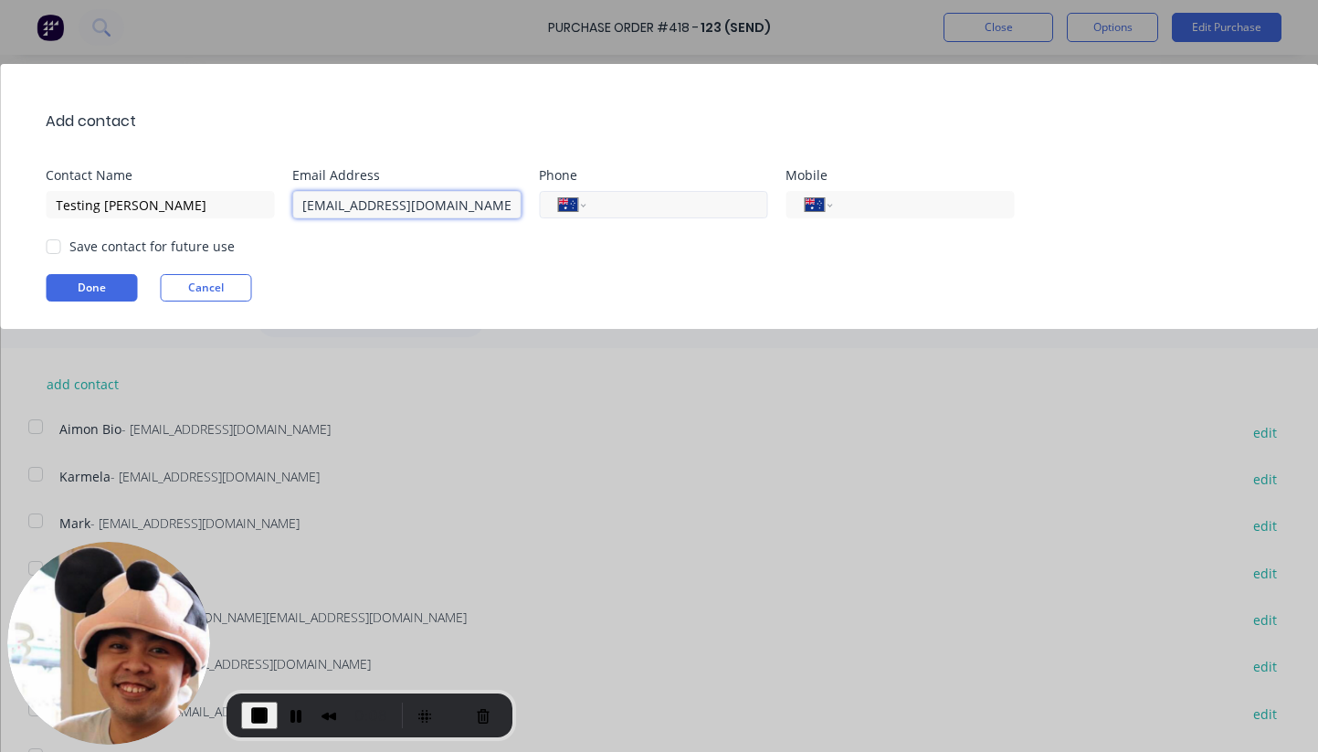
type input "[EMAIL_ADDRESS][DOMAIN_NAME]"
click at [633, 210] on input "tel" at bounding box center [673, 205] width 149 height 21
paste input "[PHONE_NUMBER]"
type input "[PHONE_NUMBER]"
click at [920, 203] on input "tel" at bounding box center [920, 205] width 149 height 21
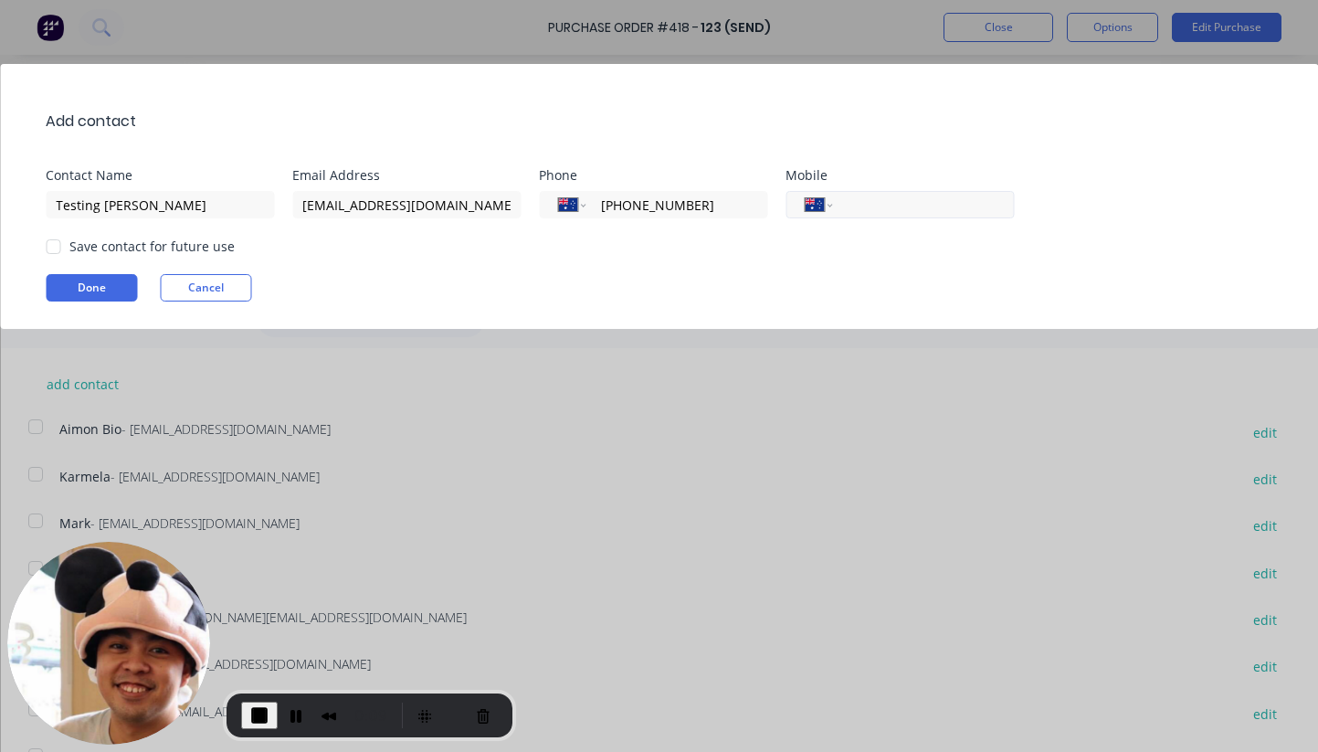
paste input "[PHONE_NUMBER]"
type input "[PHONE_NUMBER]"
click at [119, 284] on button "Done" at bounding box center [91, 287] width 91 height 27
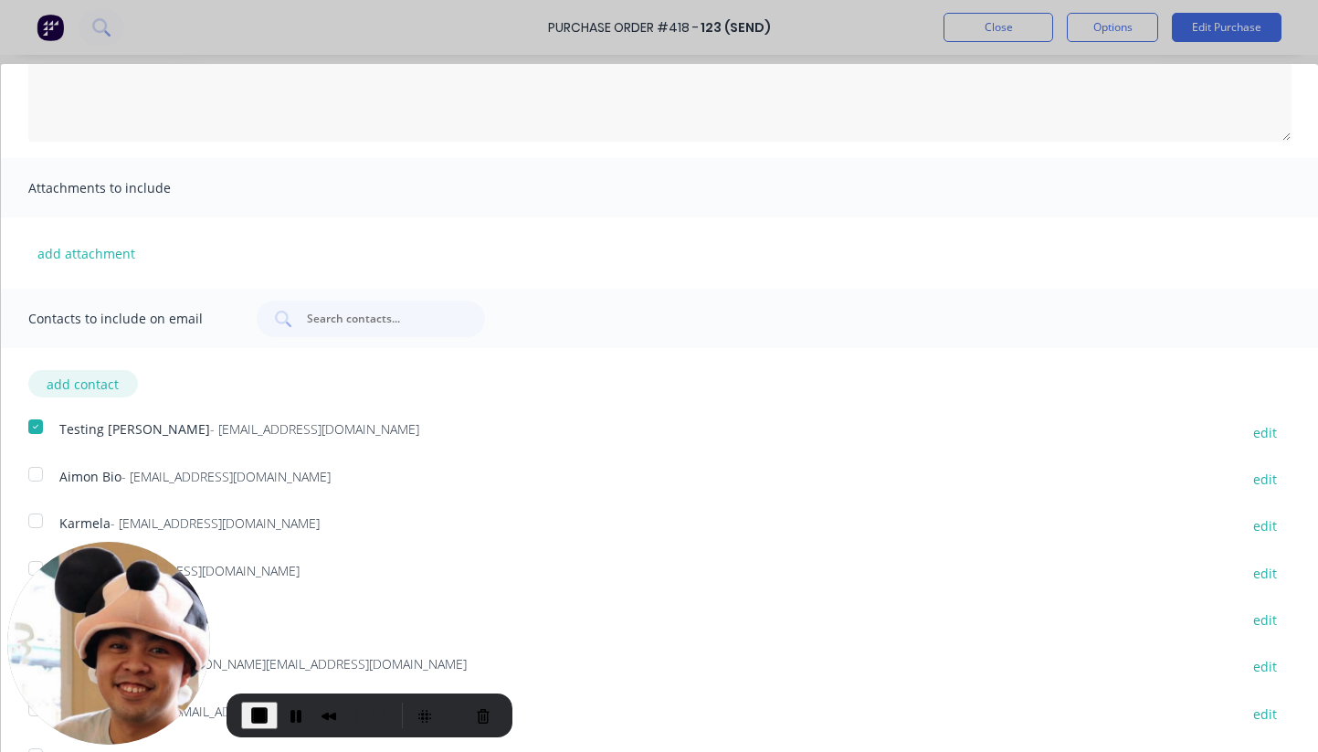
click at [99, 383] on button "add contact" at bounding box center [82, 383] width 110 height 27
select select "AU"
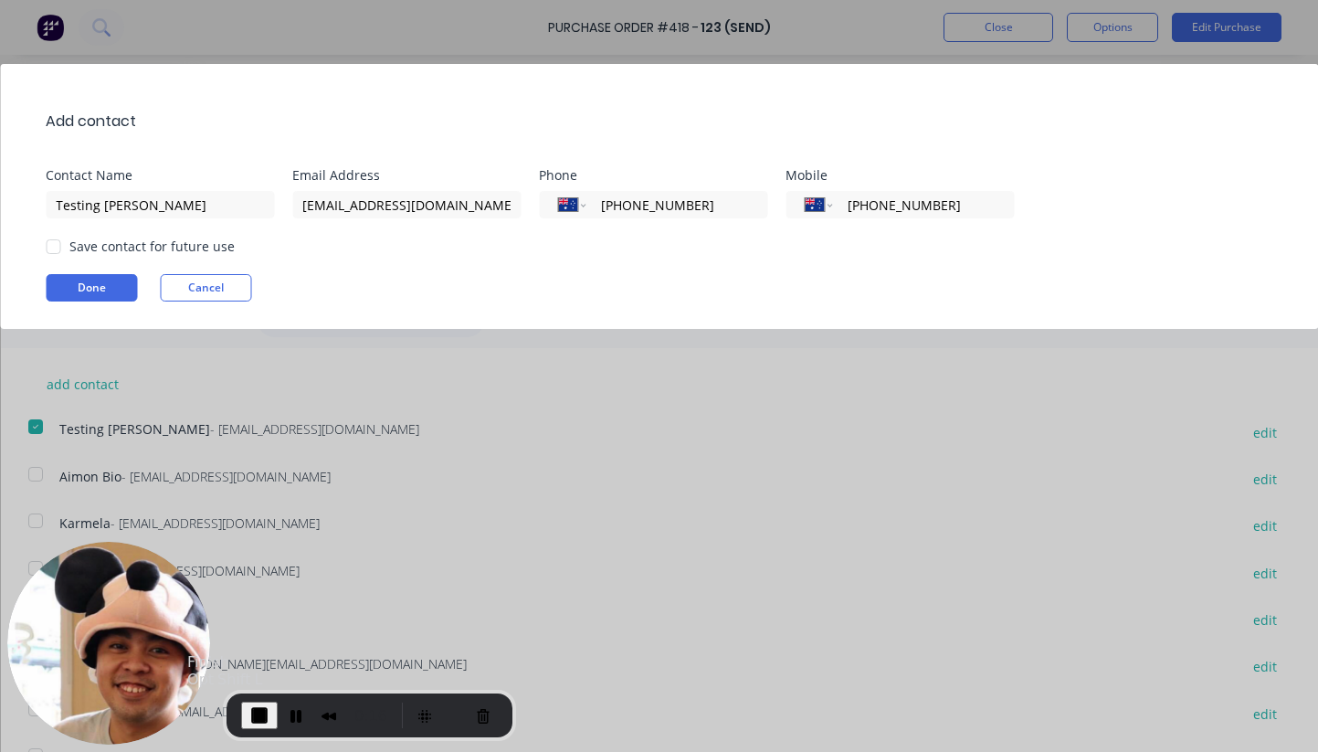
click at [248, 716] on span "End Recording" at bounding box center [259, 715] width 22 height 22
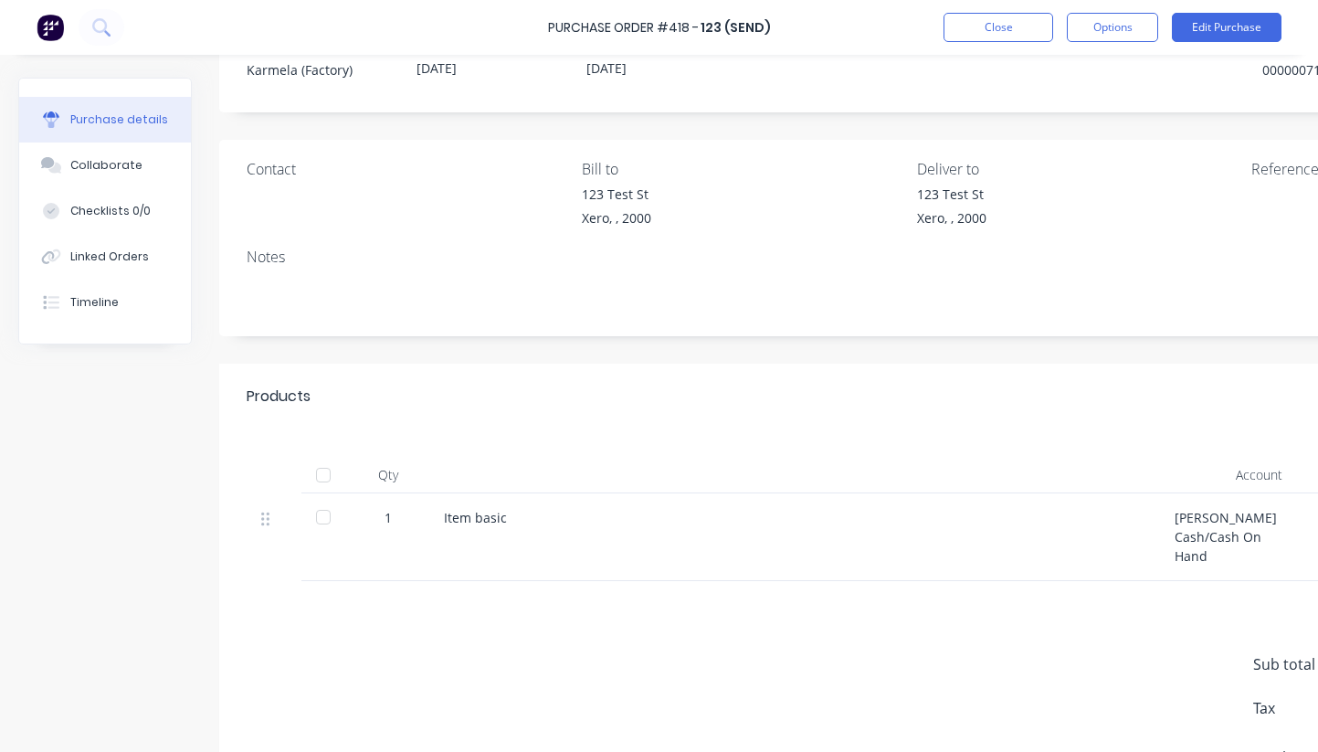
scroll to position [132, 0]
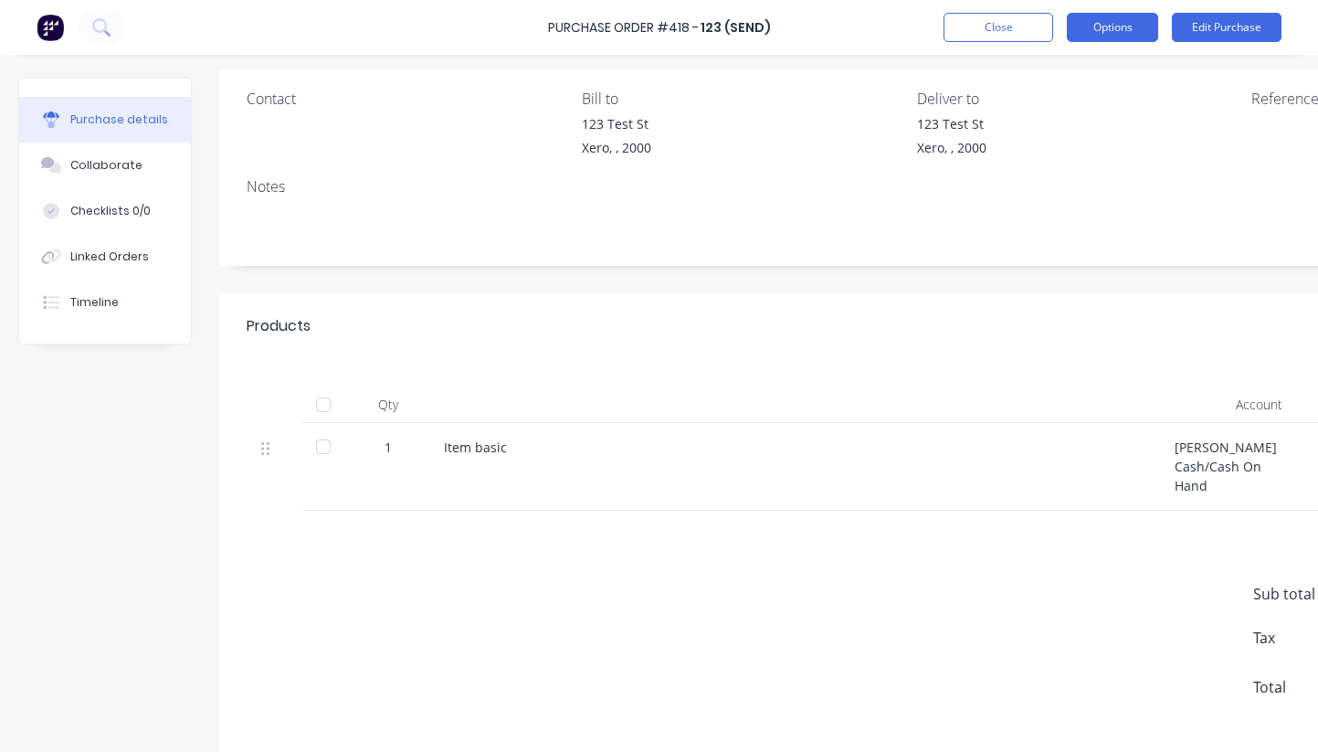
click at [1100, 26] on button "Options" at bounding box center [1112, 27] width 91 height 29
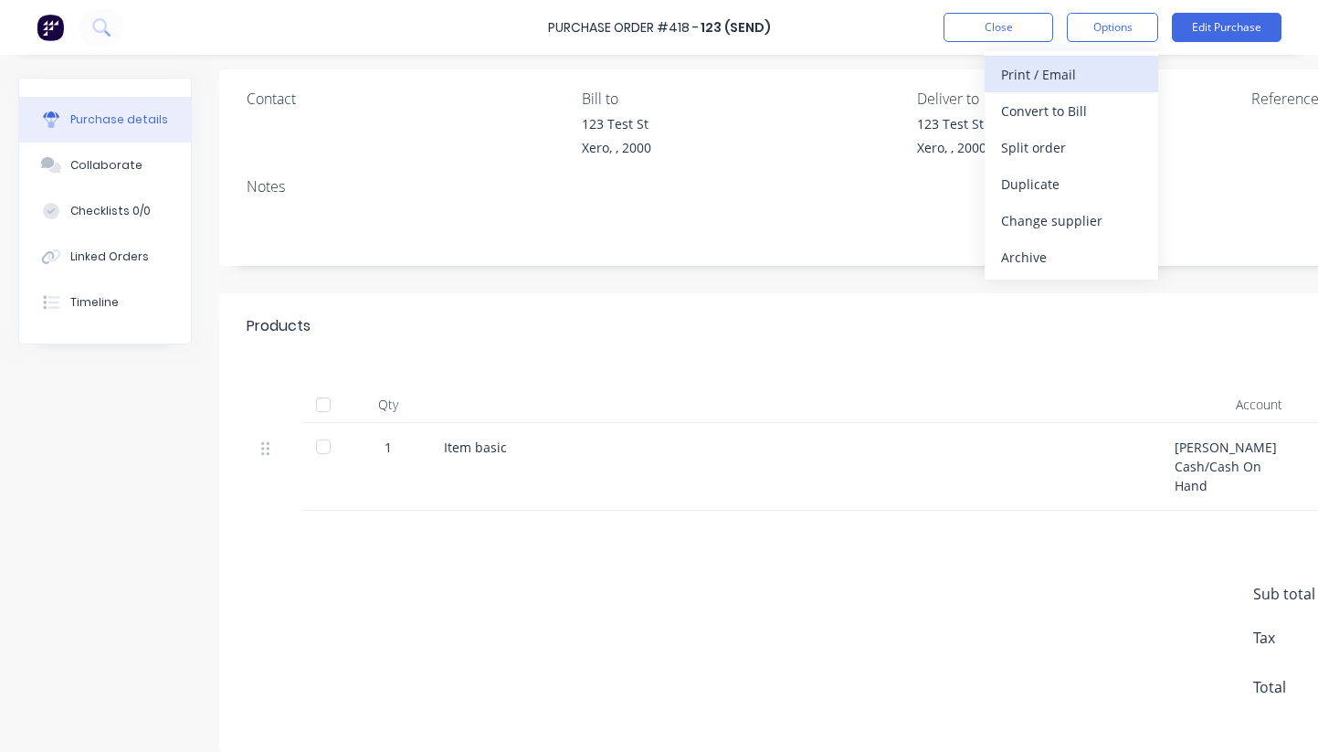
click at [1061, 71] on div "Print / Email" at bounding box center [1071, 74] width 141 height 26
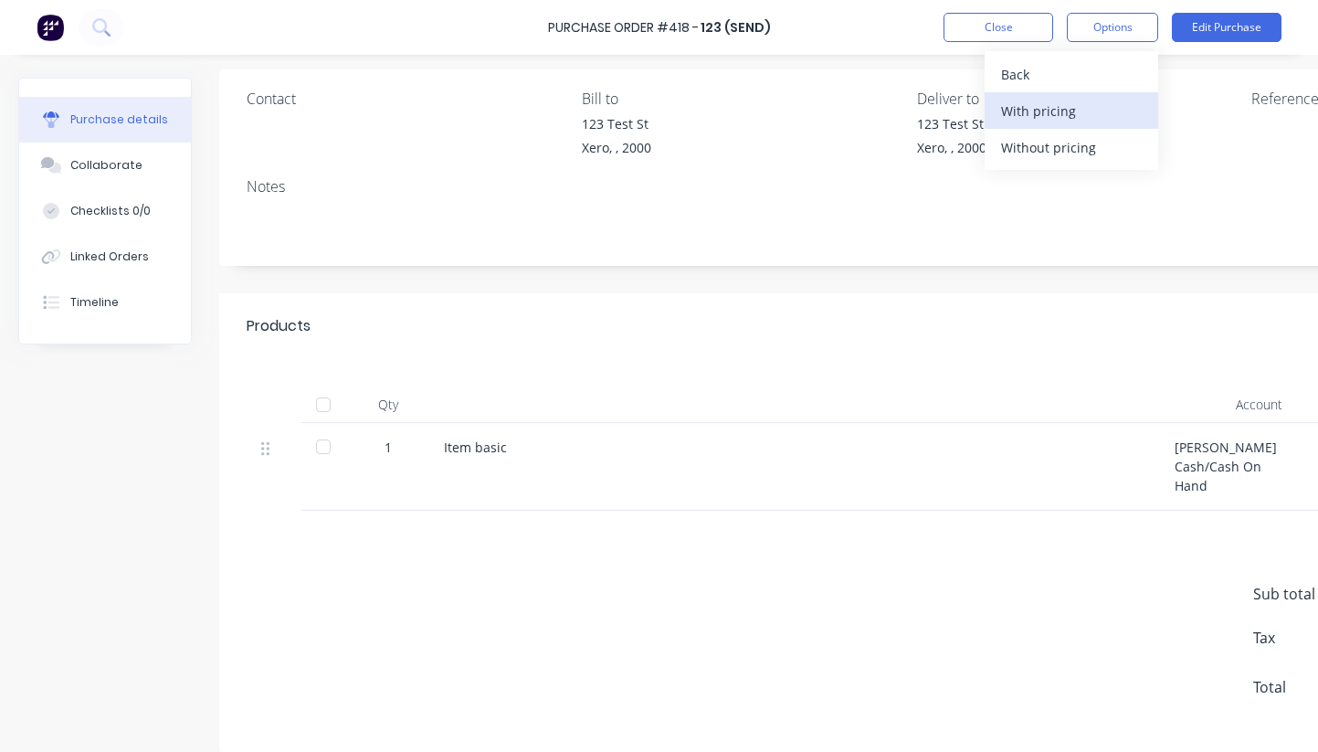
click at [1045, 111] on div "With pricing" at bounding box center [1071, 111] width 141 height 26
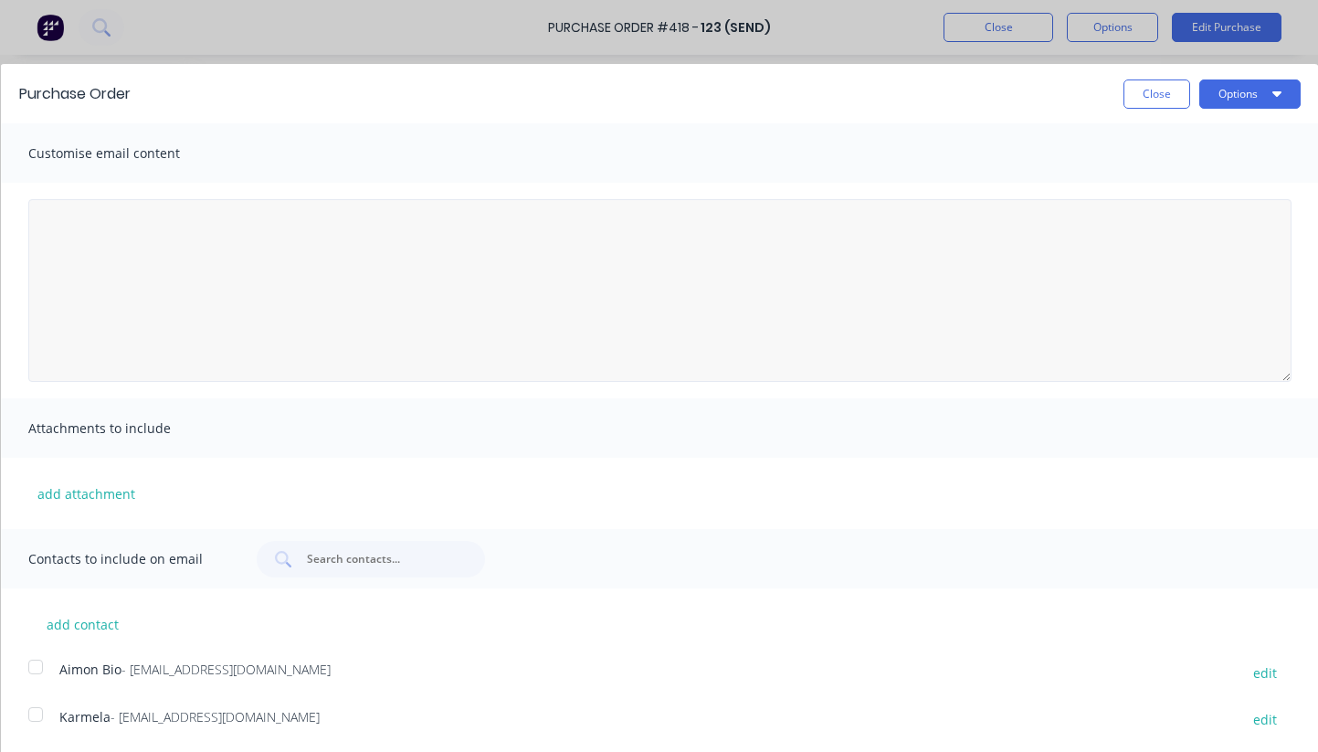
scroll to position [240, 0]
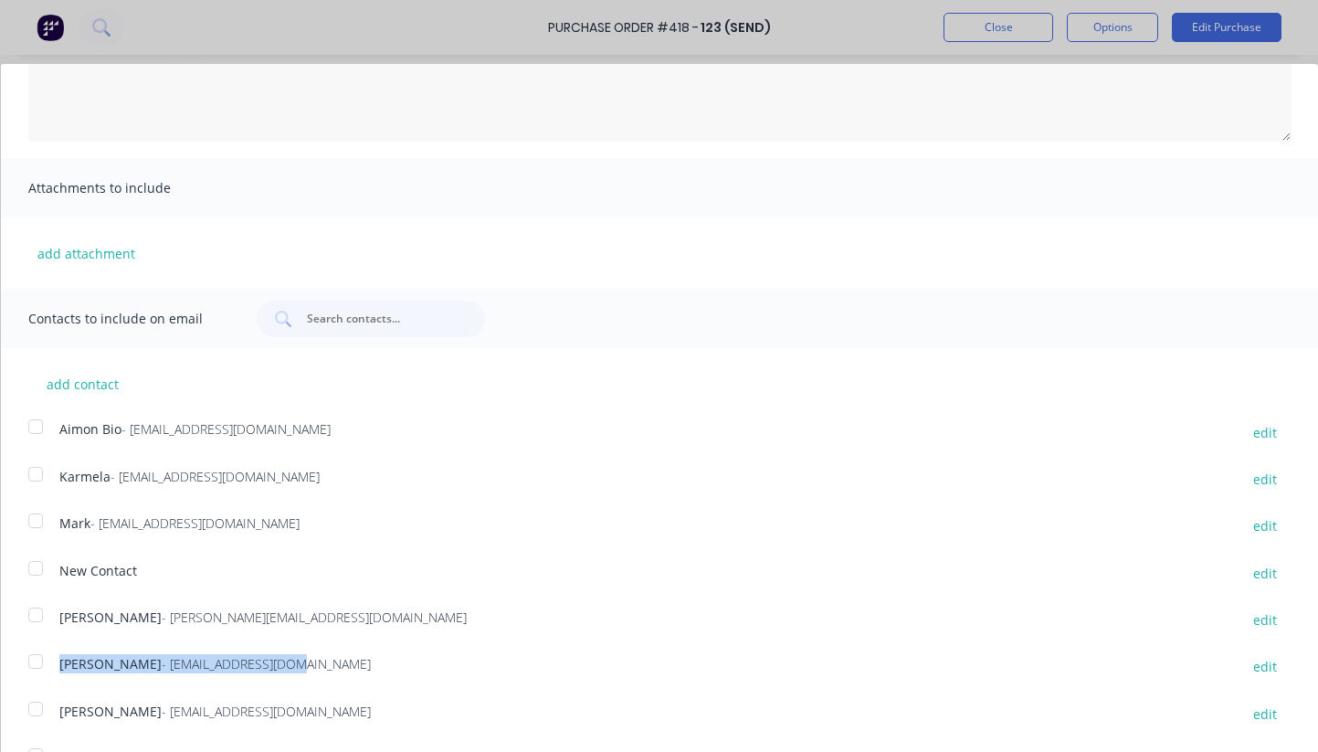
drag, startPoint x: 58, startPoint y: 670, endPoint x: 232, endPoint y: 674, distance: 174.5
click at [232, 674] on div "Syd - sydney@factory.app edit" at bounding box center [672, 666] width 1291 height 25
click at [88, 382] on button "add contact" at bounding box center [82, 383] width 110 height 27
select select "AU"
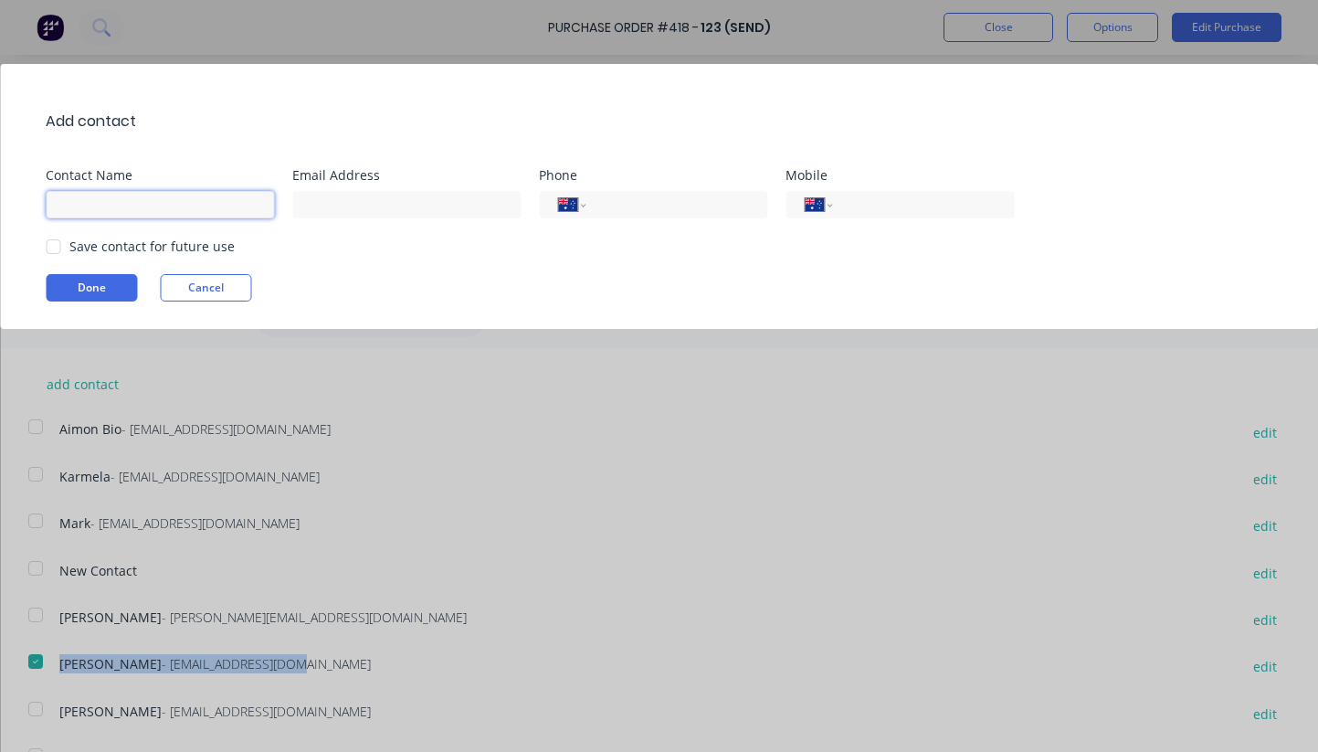
click at [200, 194] on input at bounding box center [160, 204] width 228 height 27
type input "Testing"
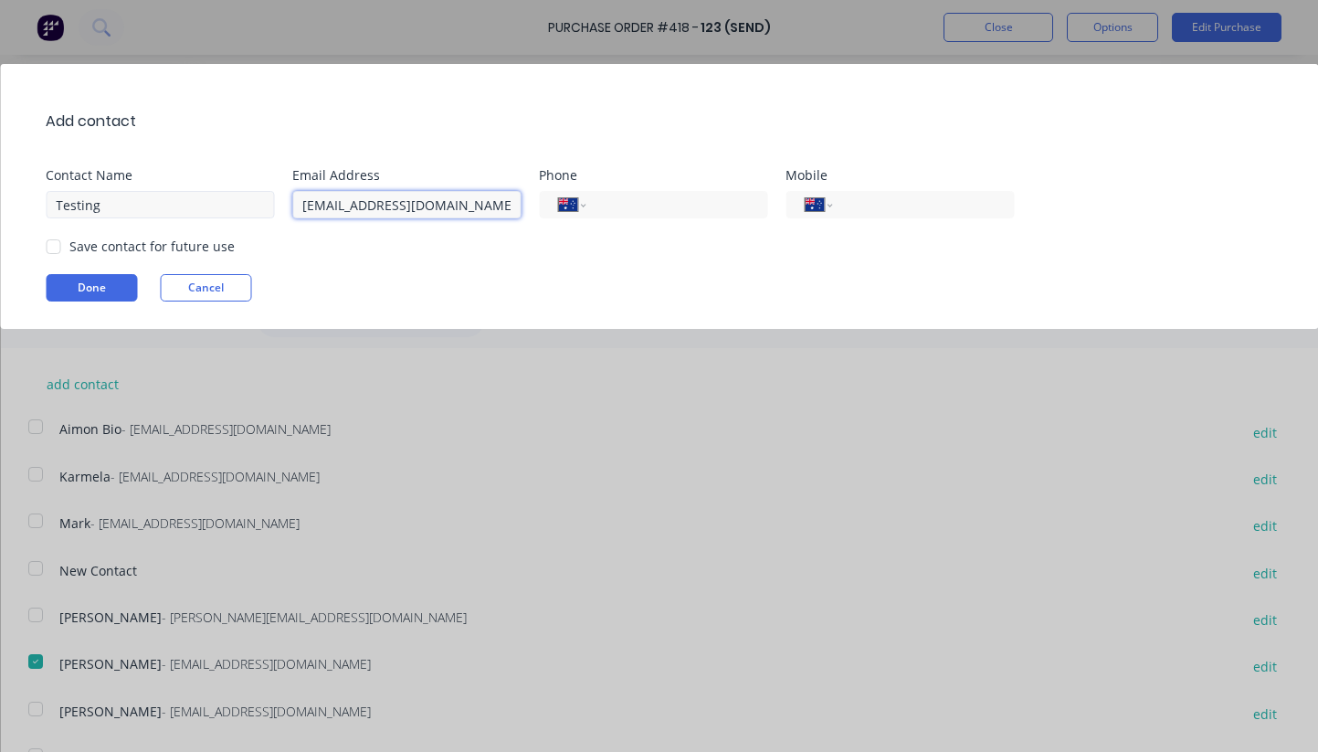
type input "test123@factory.app"
paste input "56864609948480531491237"
click at [672, 213] on input "56864609948480531491237" at bounding box center [673, 205] width 149 height 21
type input "[PHONE_NUMBER]"
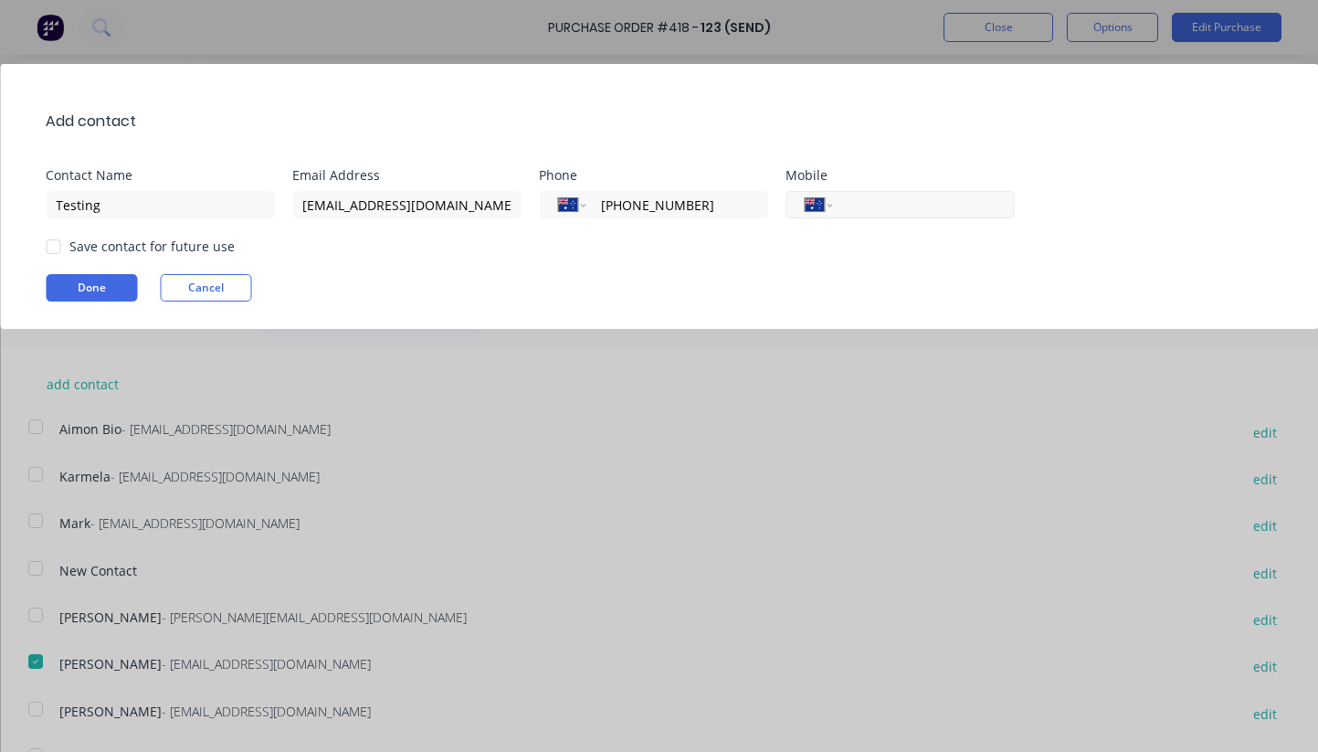
click at [940, 197] on input "tel" at bounding box center [920, 205] width 149 height 21
paste input "[PHONE_NUMBER]"
type input "[PHONE_NUMBER]"
click at [120, 281] on button "Done" at bounding box center [91, 287] width 91 height 27
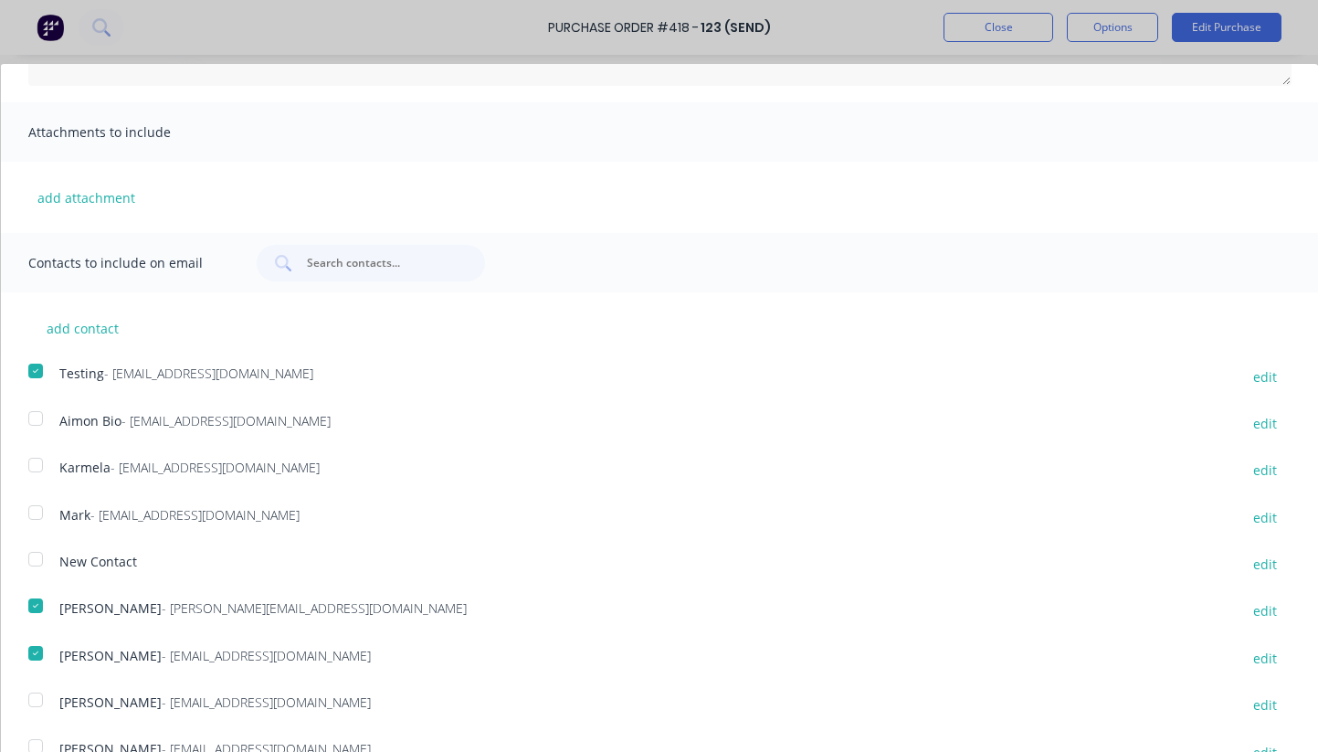
scroll to position [334, 0]
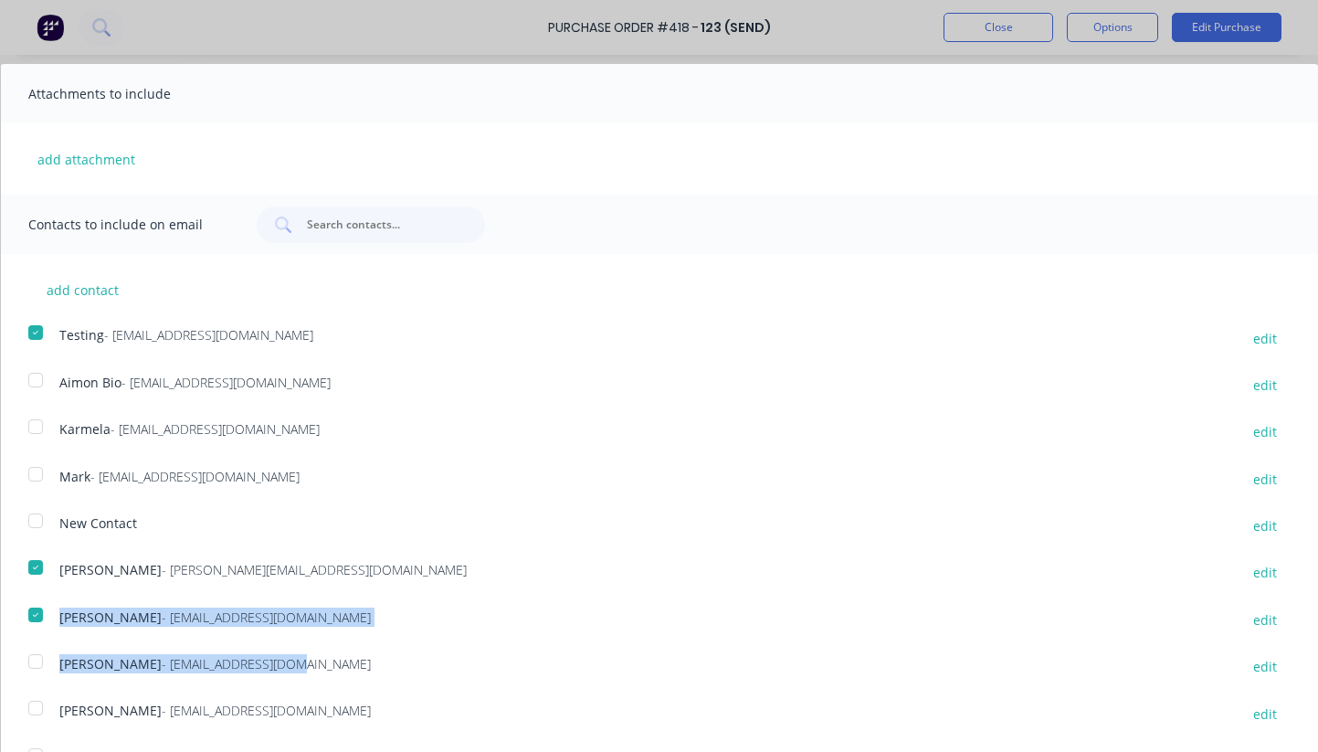
drag, startPoint x: 217, startPoint y: 664, endPoint x: 20, endPoint y: 605, distance: 206.0
click at [20, 605] on div "add contact Testing - test123@factory.app edit Aimon Bio - aimon@factory.app ed…" at bounding box center [659, 513] width 1318 height 519
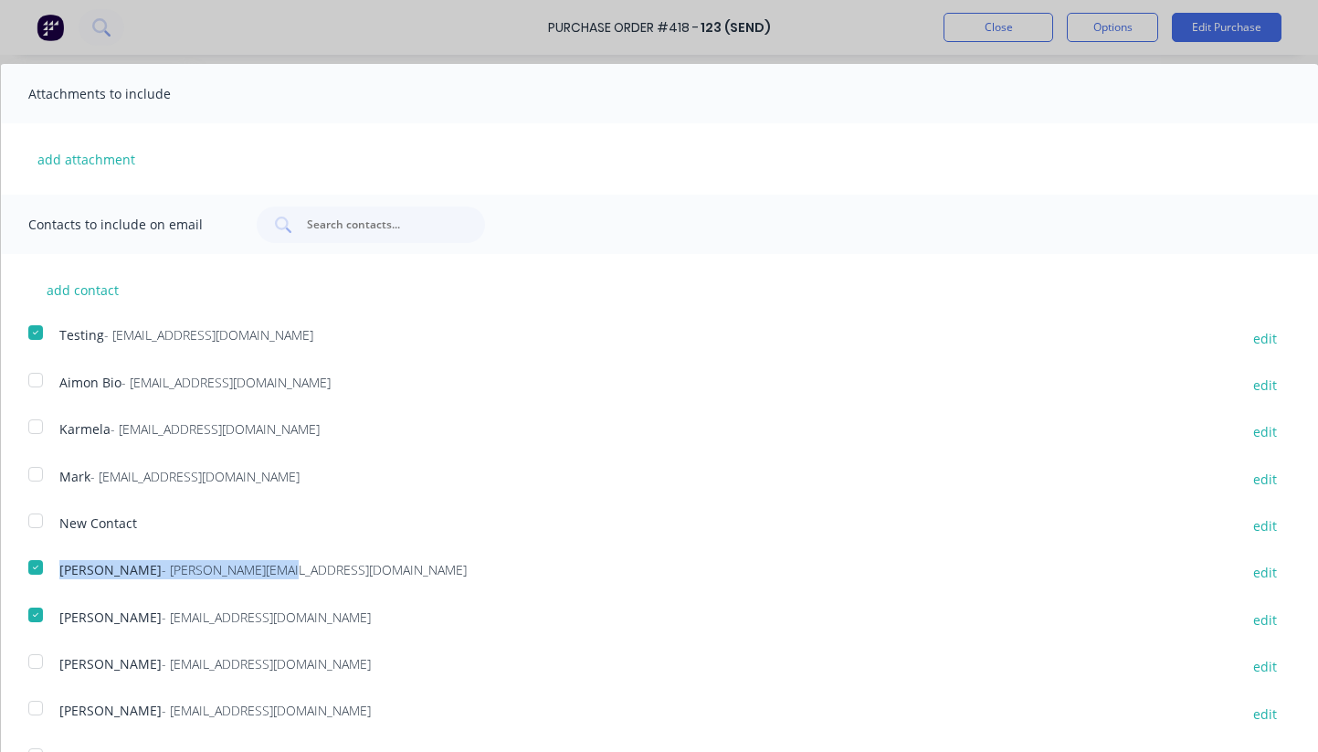
drag, startPoint x: 293, startPoint y: 575, endPoint x: 50, endPoint y: 575, distance: 243.0
click at [50, 575] on div "Peter Locarnini - peter@factory.app edit" at bounding box center [672, 572] width 1291 height 25
click at [702, 248] on div "Contacts to include on email" at bounding box center [659, 224] width 1318 height 59
click at [37, 329] on div at bounding box center [34, 332] width 37 height 37
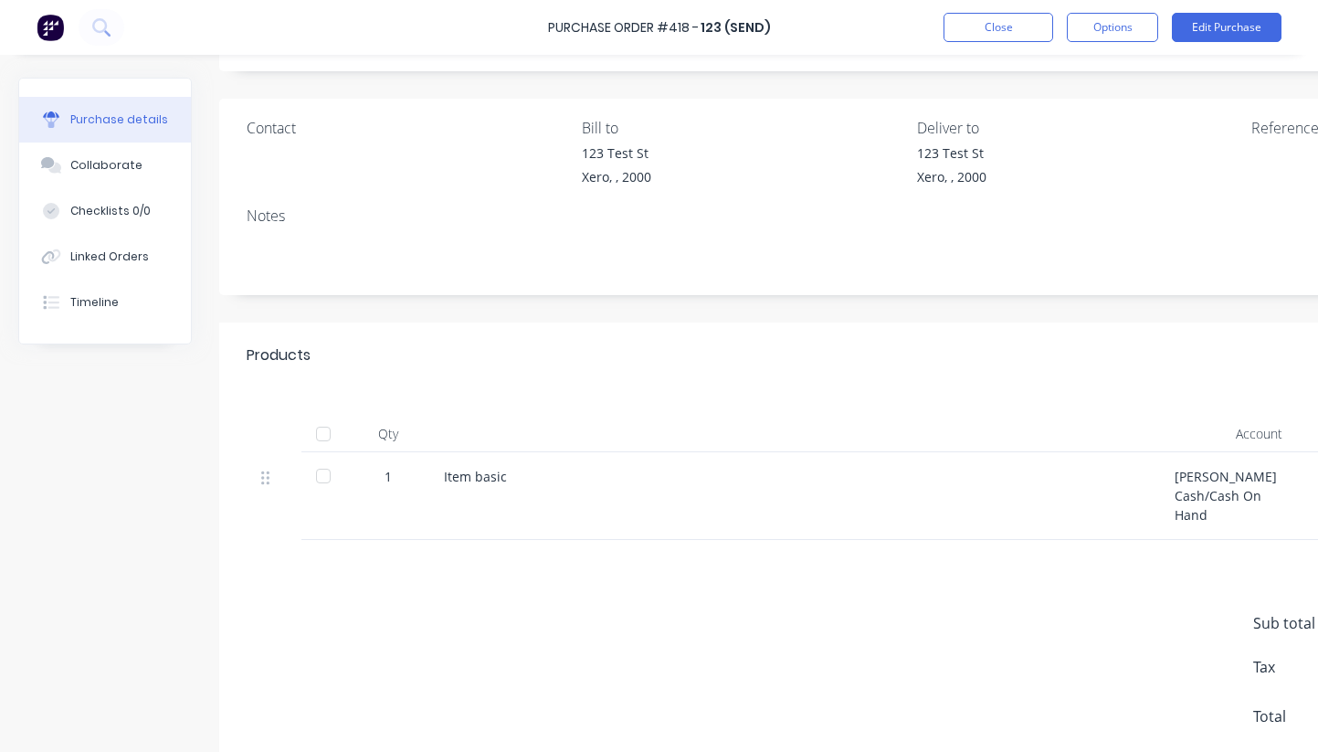
scroll to position [114, 0]
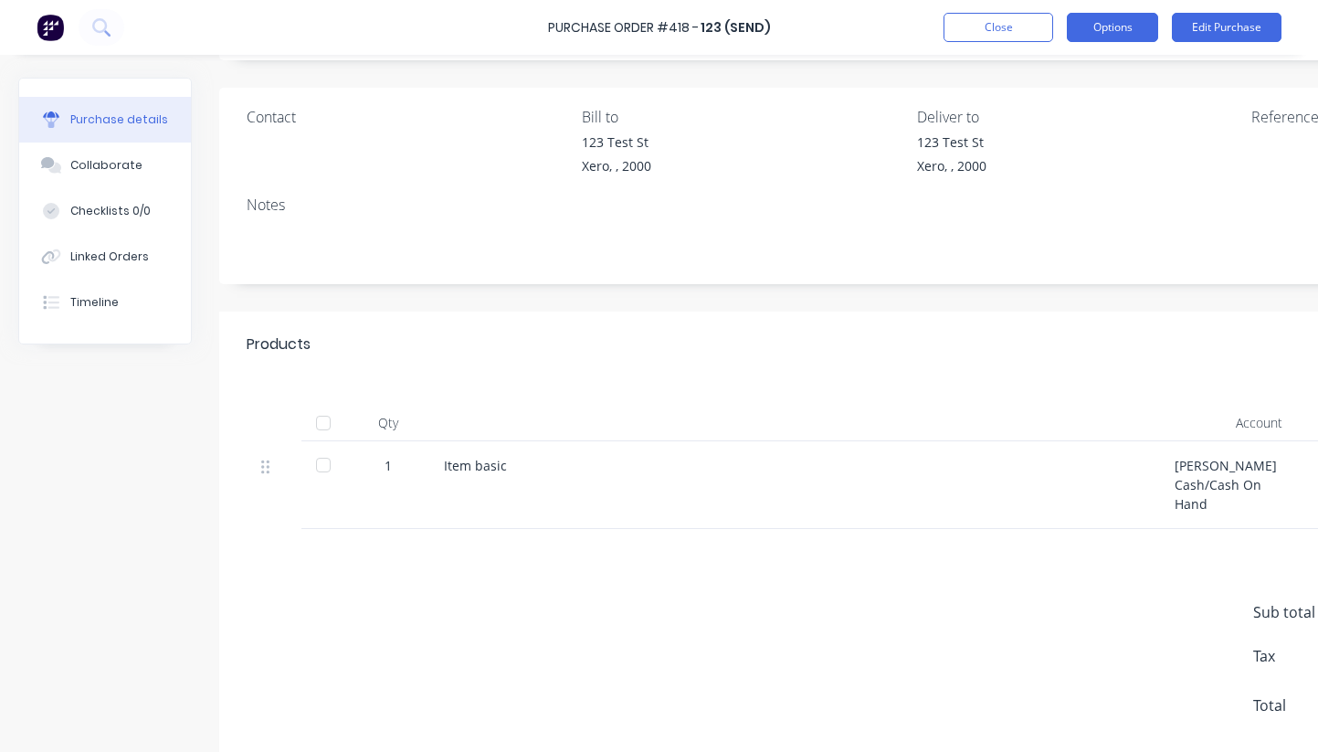
click at [1093, 18] on button "Options" at bounding box center [1112, 27] width 91 height 29
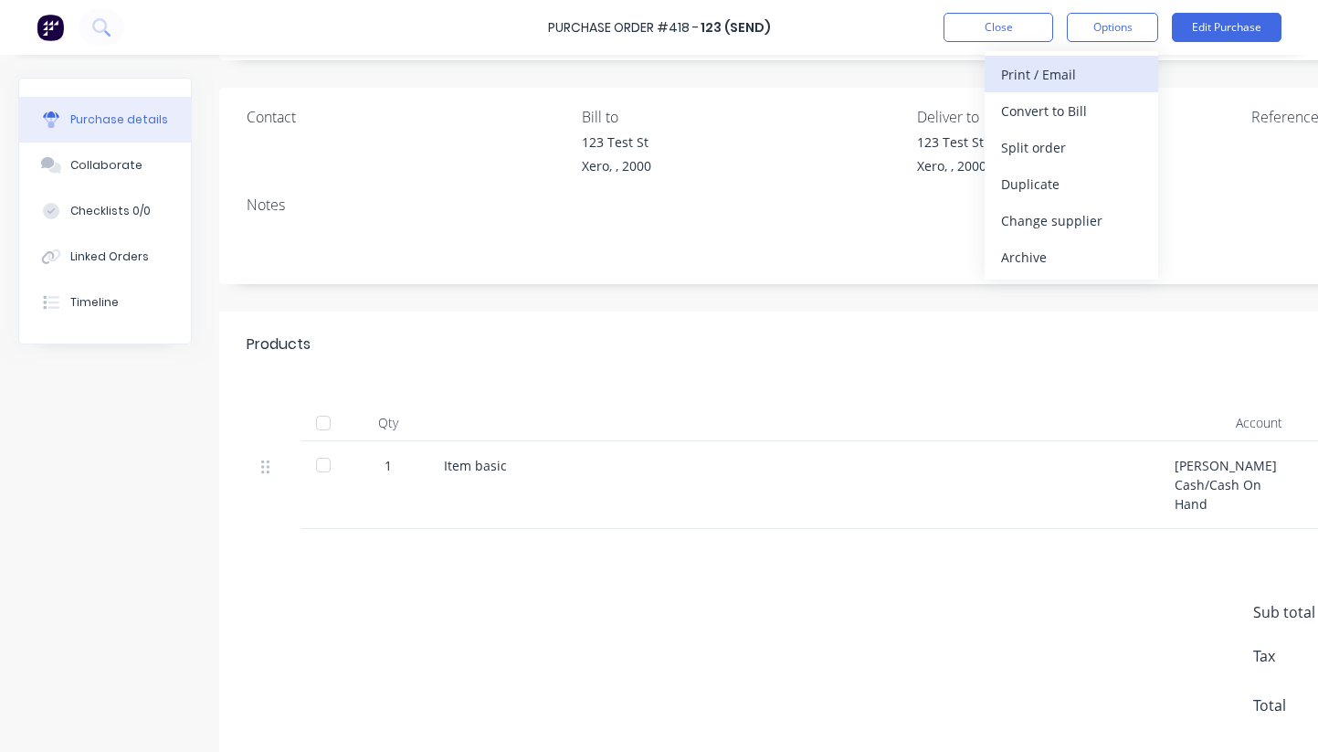
click at [1053, 68] on div "Print / Email" at bounding box center [1071, 74] width 141 height 26
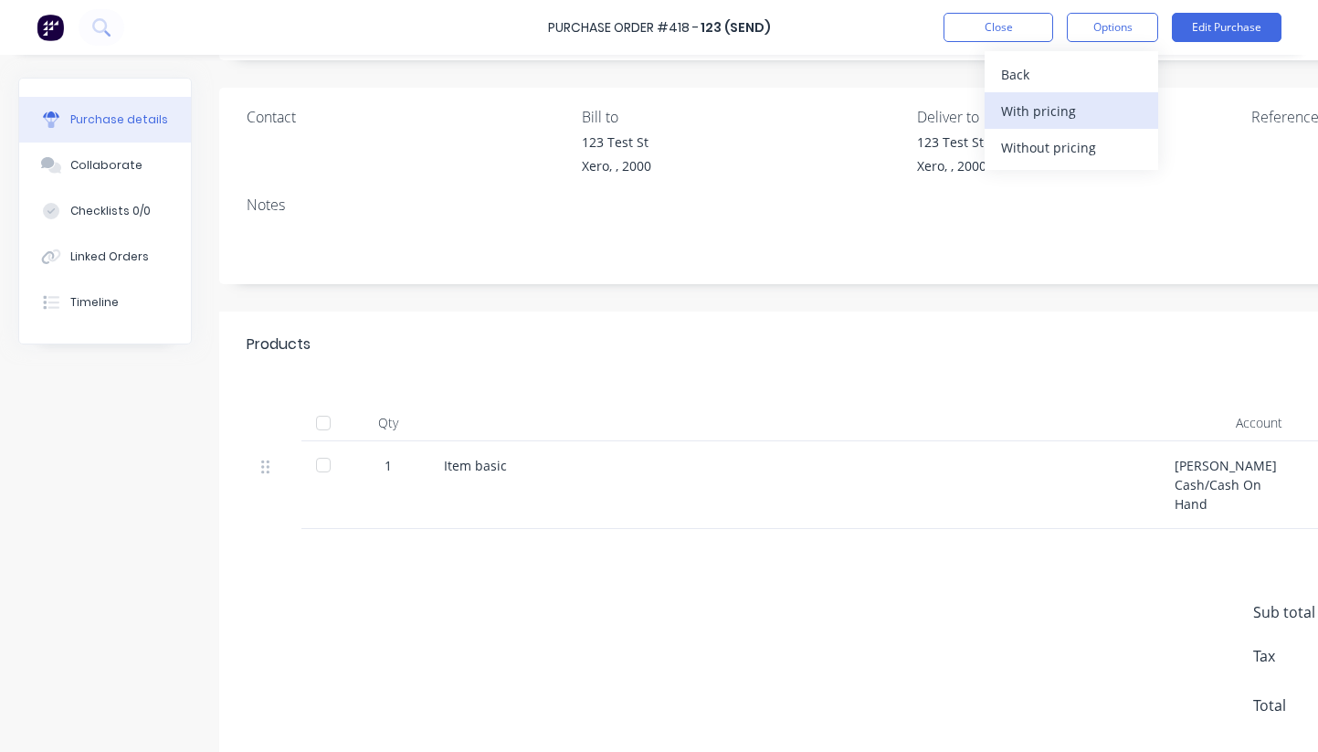
click at [1040, 109] on div "With pricing" at bounding box center [1071, 111] width 141 height 26
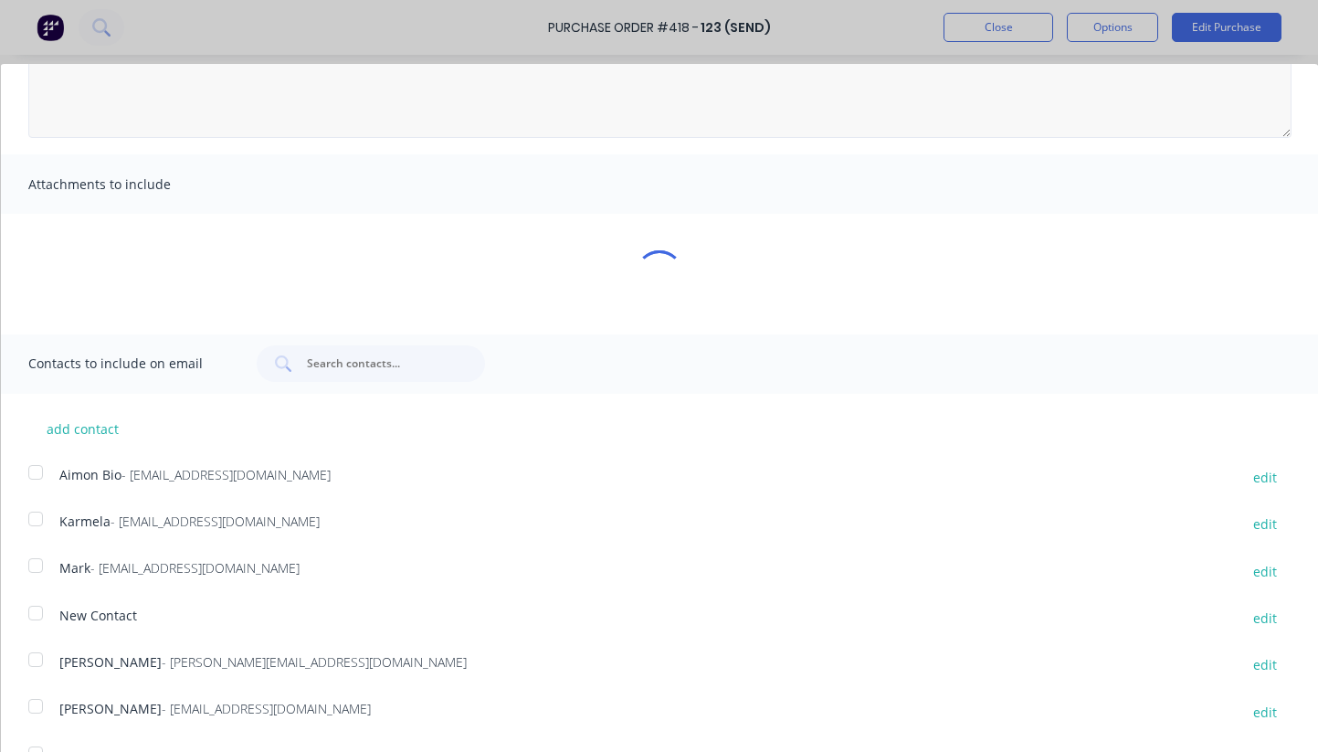
scroll to position [240, 0]
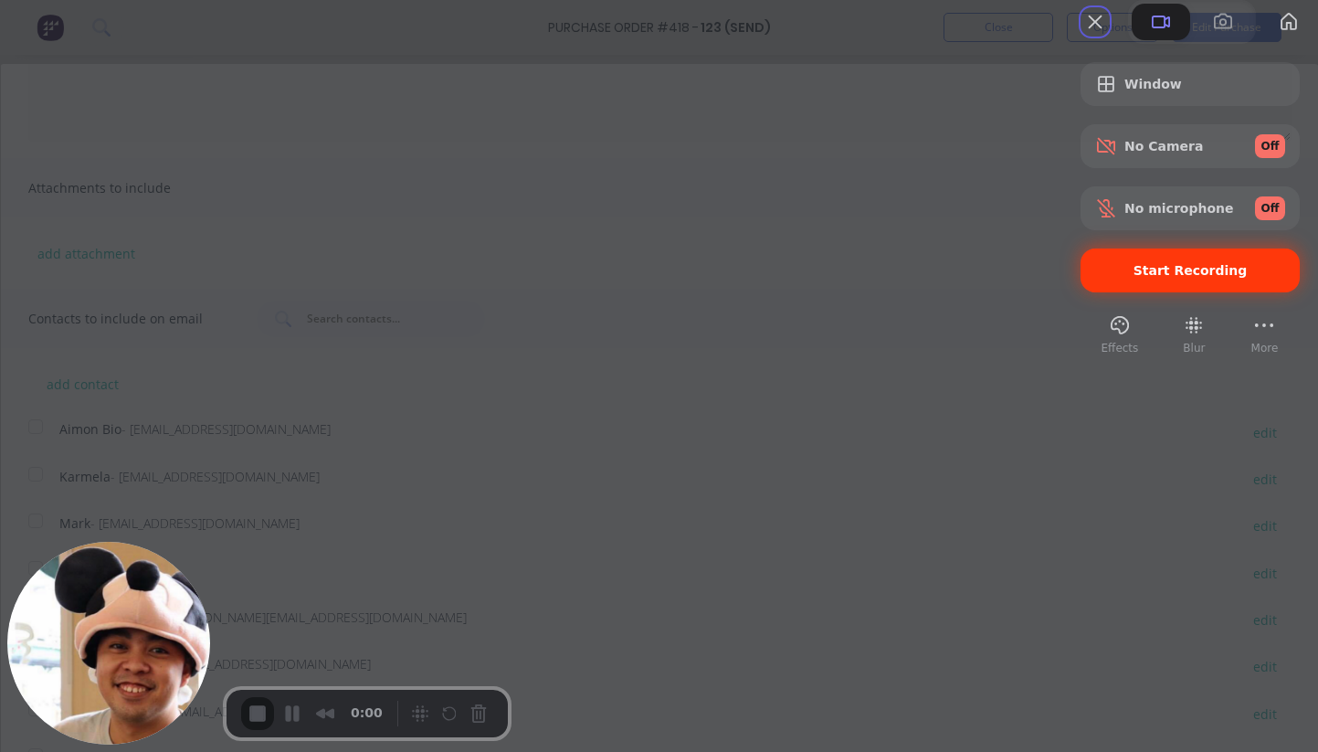
click at [1114, 292] on div "Start Recording" at bounding box center [1190, 270] width 219 height 44
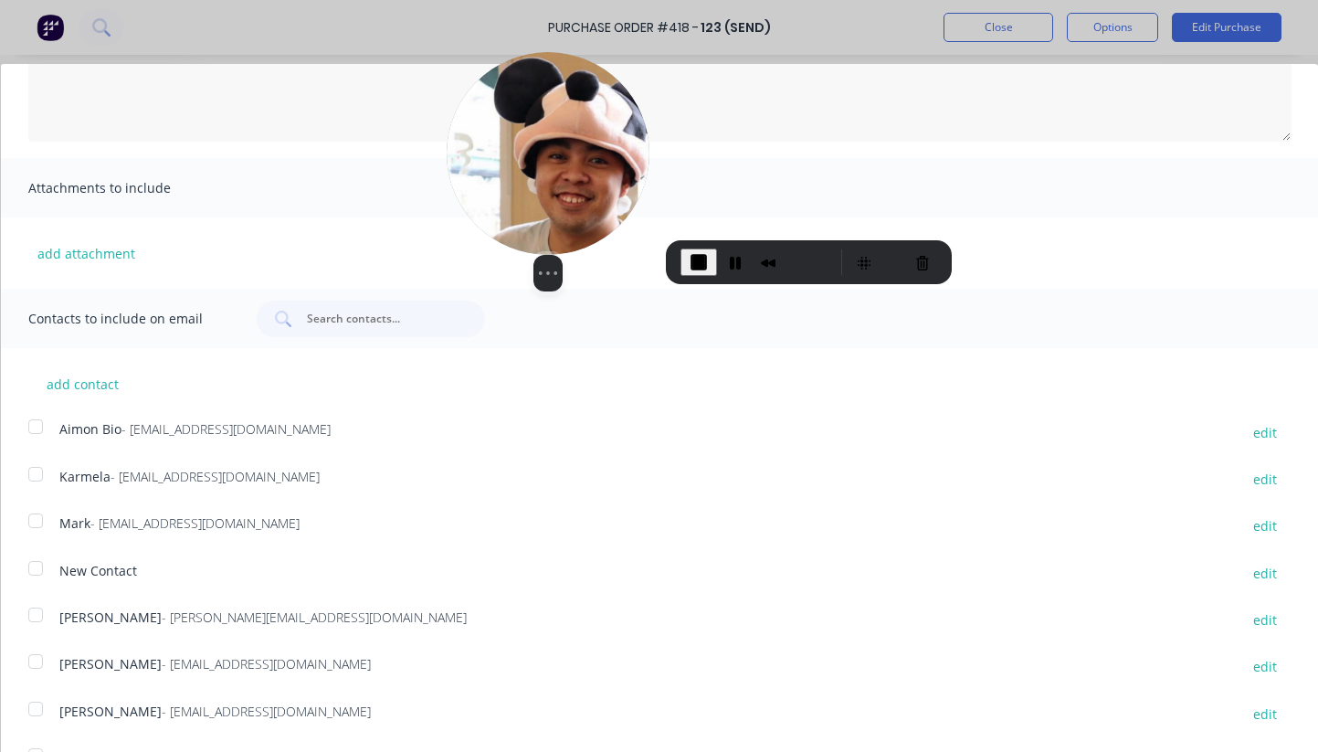
drag, startPoint x: 158, startPoint y: 665, endPoint x: 673, endPoint y: 143, distance: 733.1
click at [649, 143] on img at bounding box center [548, 153] width 203 height 203
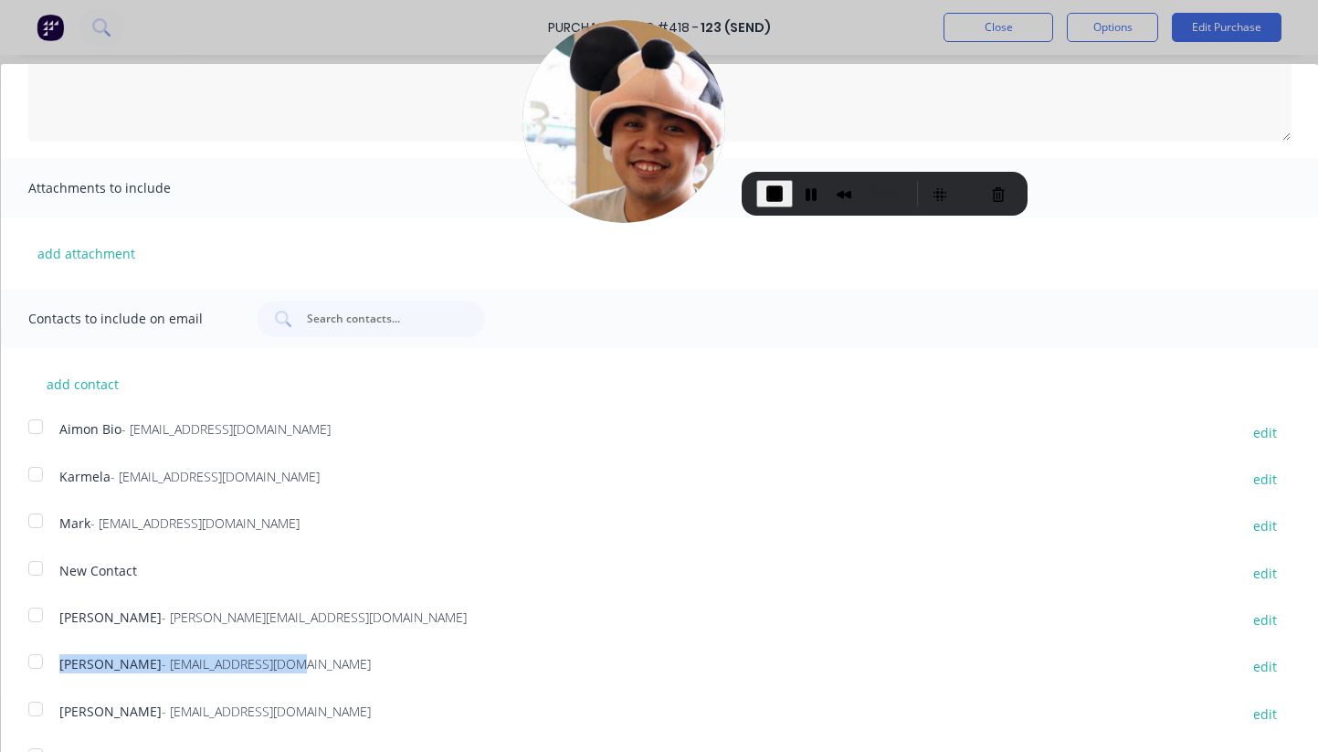
drag, startPoint x: 223, startPoint y: 660, endPoint x: 21, endPoint y: 651, distance: 202.1
click at [27, 654] on div "Syd - sydney@factory.app edit" at bounding box center [672, 666] width 1291 height 25
click at [90, 382] on button "add contact" at bounding box center [82, 383] width 110 height 27
select select "AU"
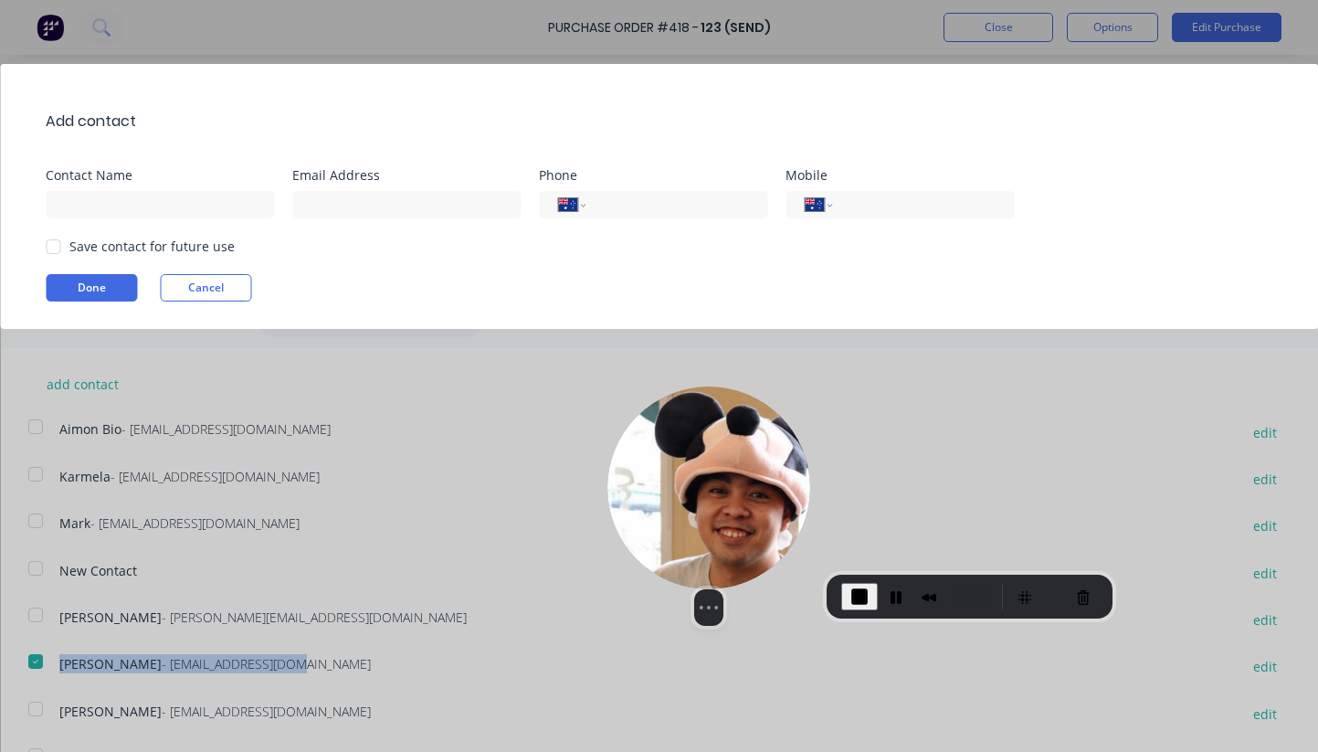
drag, startPoint x: 607, startPoint y: 86, endPoint x: 803, endPoint y: 471, distance: 432.6
click at [803, 471] on img at bounding box center [708, 487] width 203 height 203
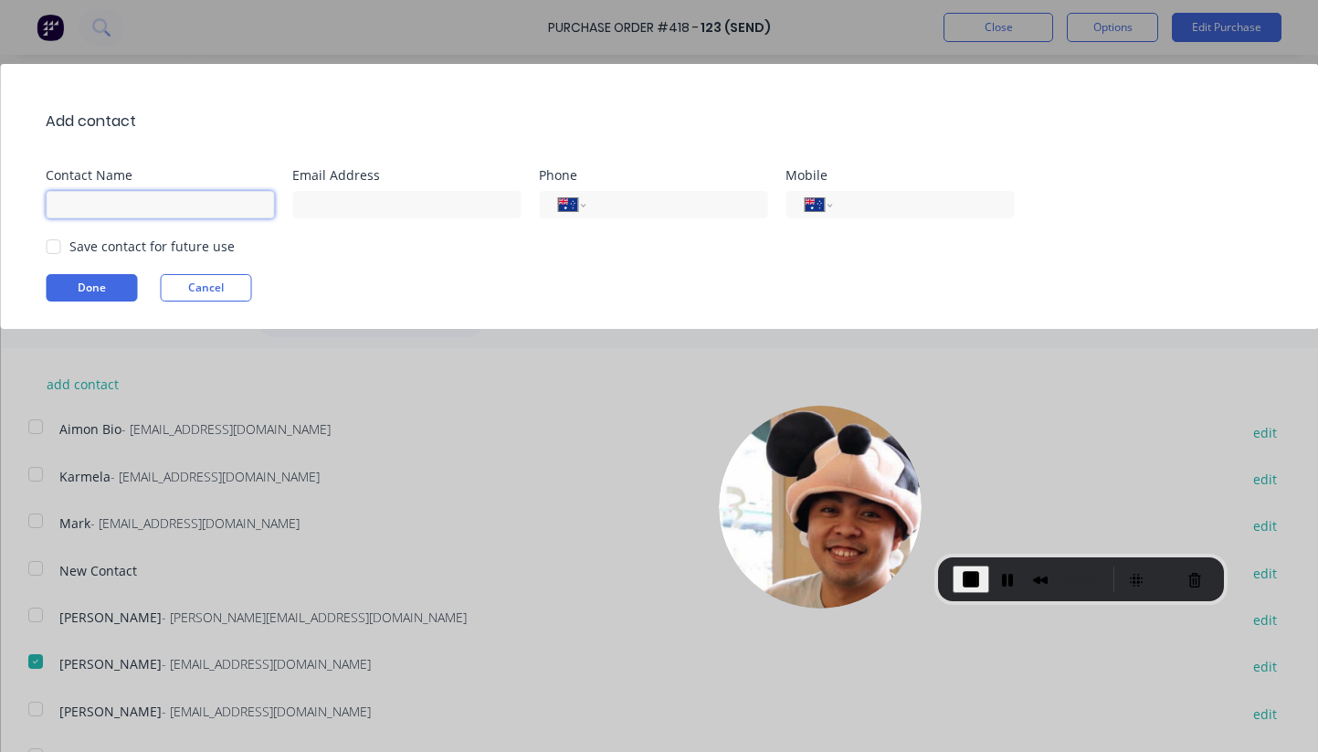
click at [158, 213] on input at bounding box center [160, 204] width 228 height 27
type input "Test 1223"
click at [390, 201] on input at bounding box center [406, 204] width 228 height 27
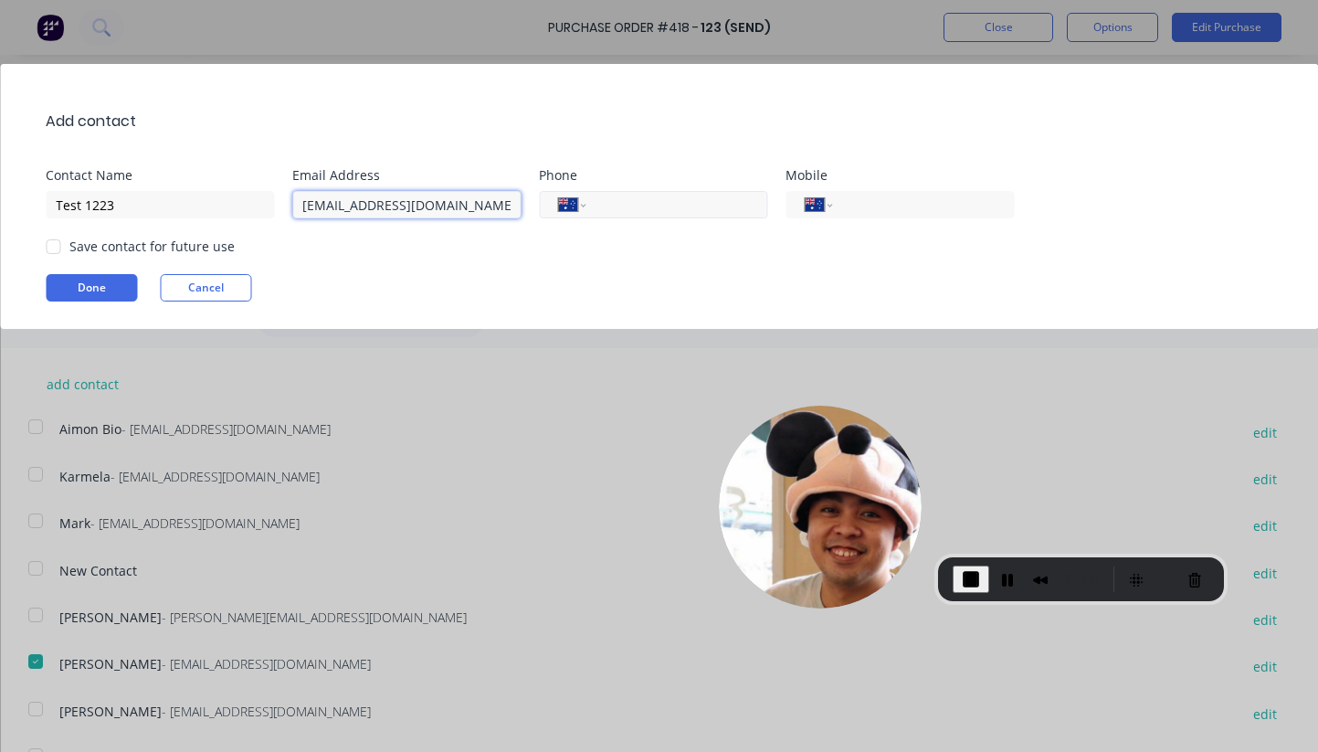
type input "test123@factory.app"
click at [670, 199] on input "tel" at bounding box center [673, 205] width 149 height 21
paste input "[PHONE_NUMBER]"
type input "[PHONE_NUMBER]"
click at [936, 203] on input "tel" at bounding box center [920, 205] width 149 height 21
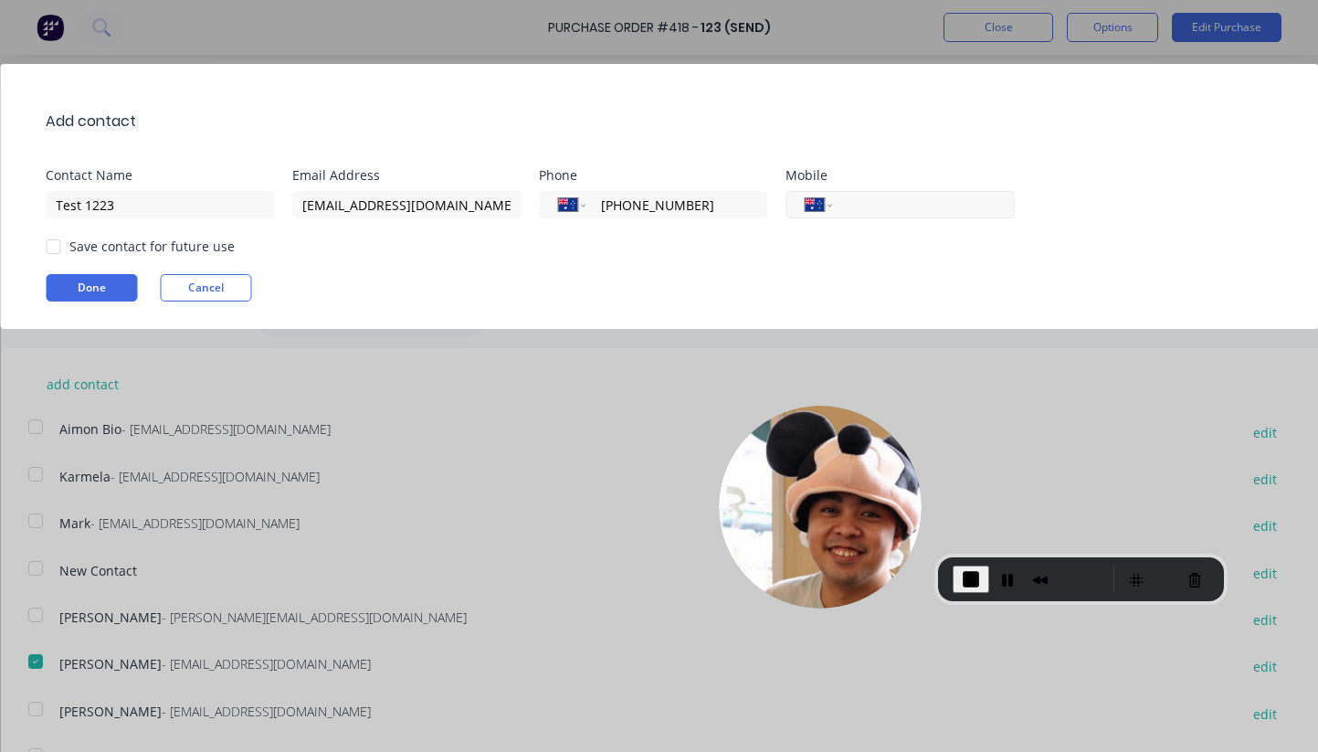
paste input "[PHONE_NUMBER]"
type input "[PHONE_NUMBER]"
click at [82, 290] on button "Done" at bounding box center [91, 287] width 91 height 27
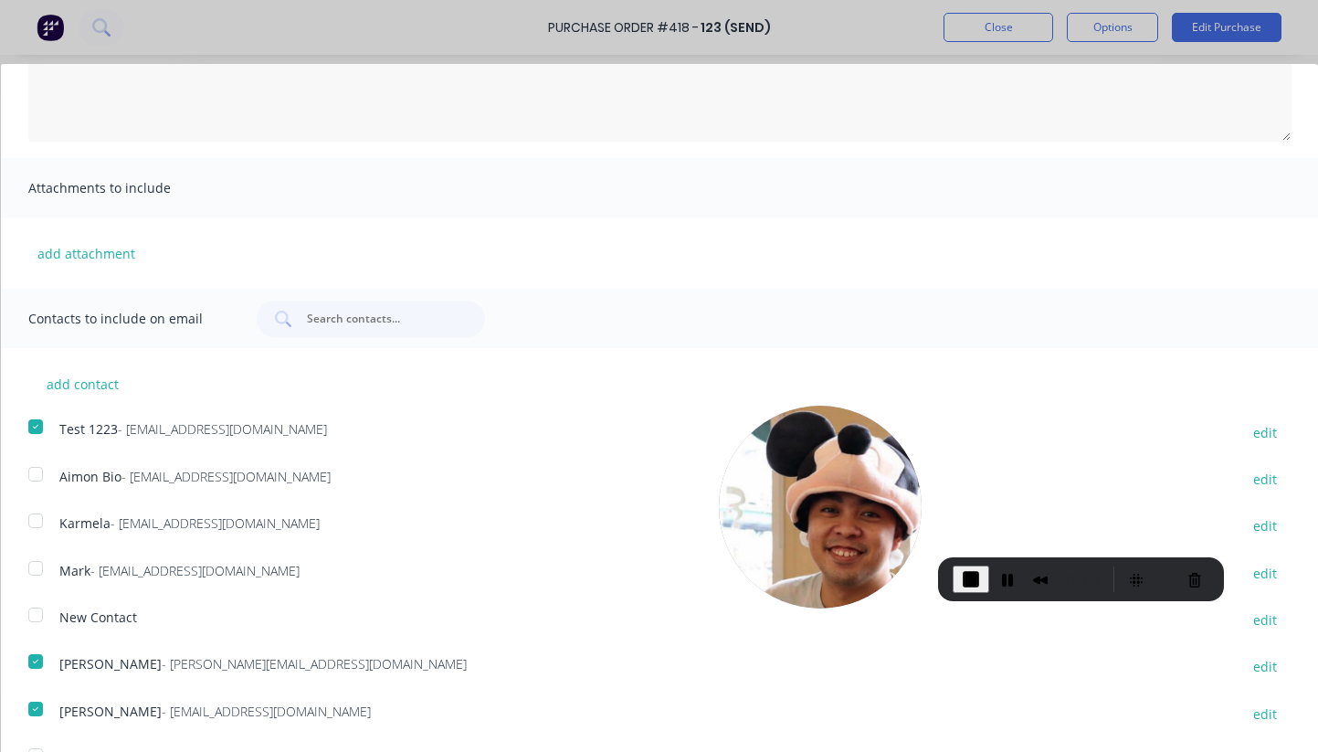
scroll to position [334, 0]
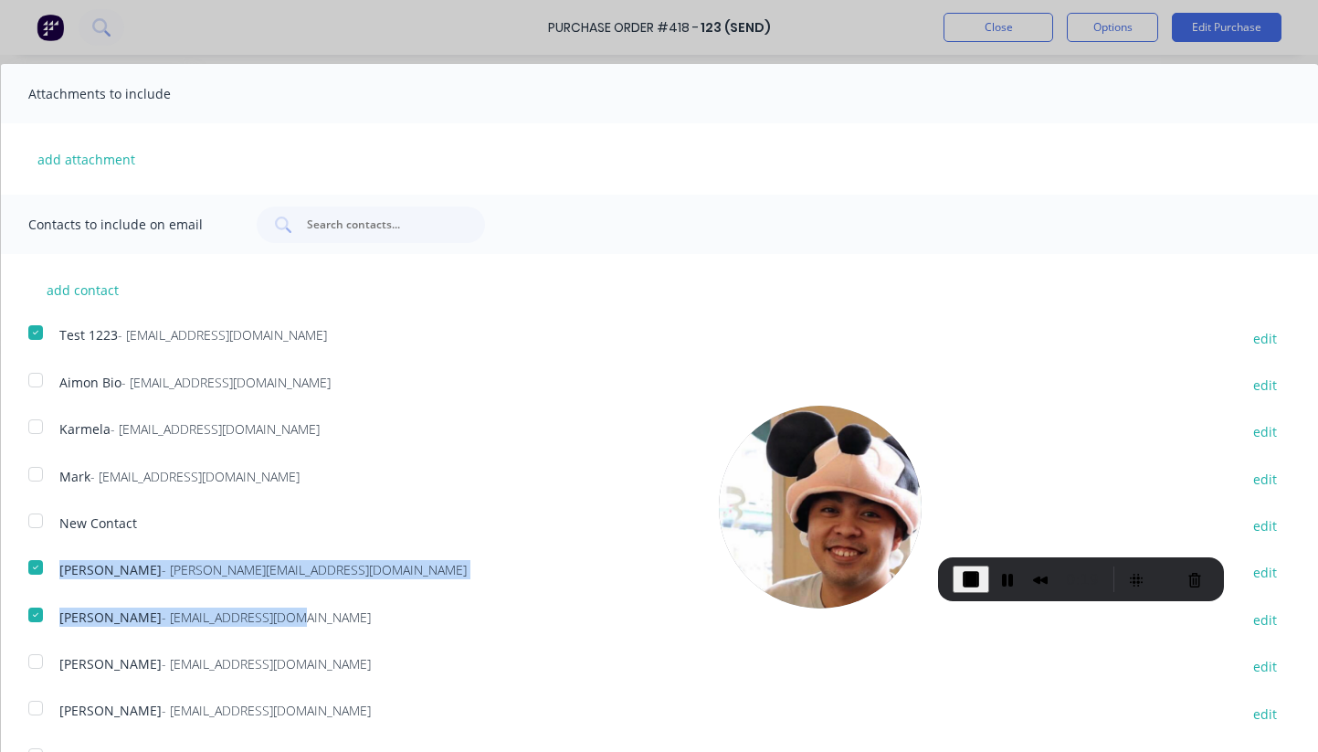
drag, startPoint x: 220, startPoint y: 617, endPoint x: 37, endPoint y: 560, distance: 191.3
click at [37, 560] on div "add contact Test 1223 - test123@factory.app edit Aimon Bio - aimon@factory.app …" at bounding box center [659, 513] width 1318 height 519
drag, startPoint x: 227, startPoint y: 670, endPoint x: 44, endPoint y: 565, distance: 211.2
click at [44, 565] on div "add contact Test 1223 - test123@factory.app edit Aimon Bio - aimon@factory.app …" at bounding box center [659, 513] width 1318 height 519
click at [968, 578] on span "End Recording" at bounding box center [971, 579] width 22 height 22
